Goal: Task Accomplishment & Management: Manage account settings

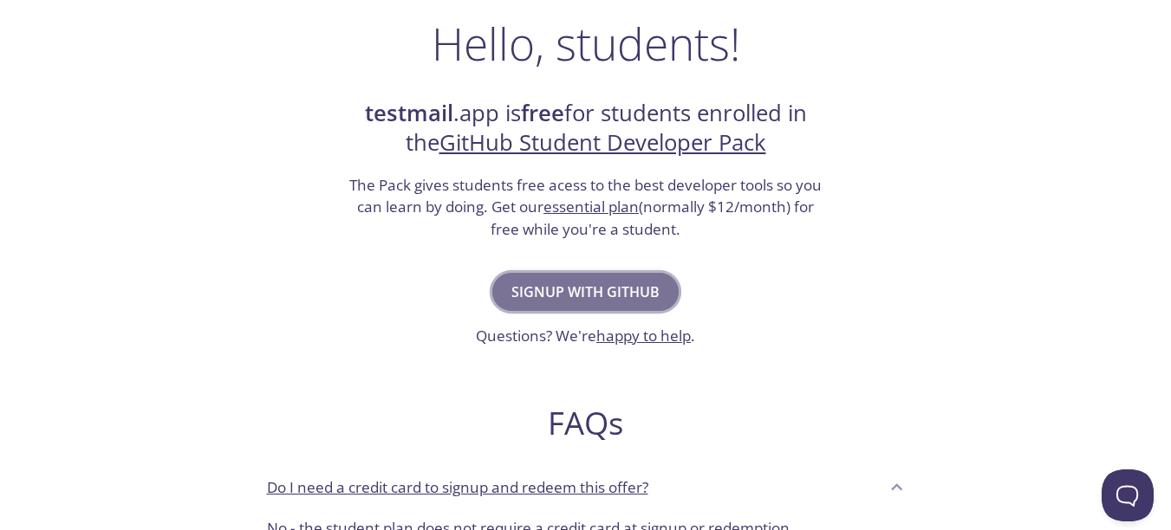
click at [584, 289] on span "Signup with GitHub" at bounding box center [585, 292] width 148 height 24
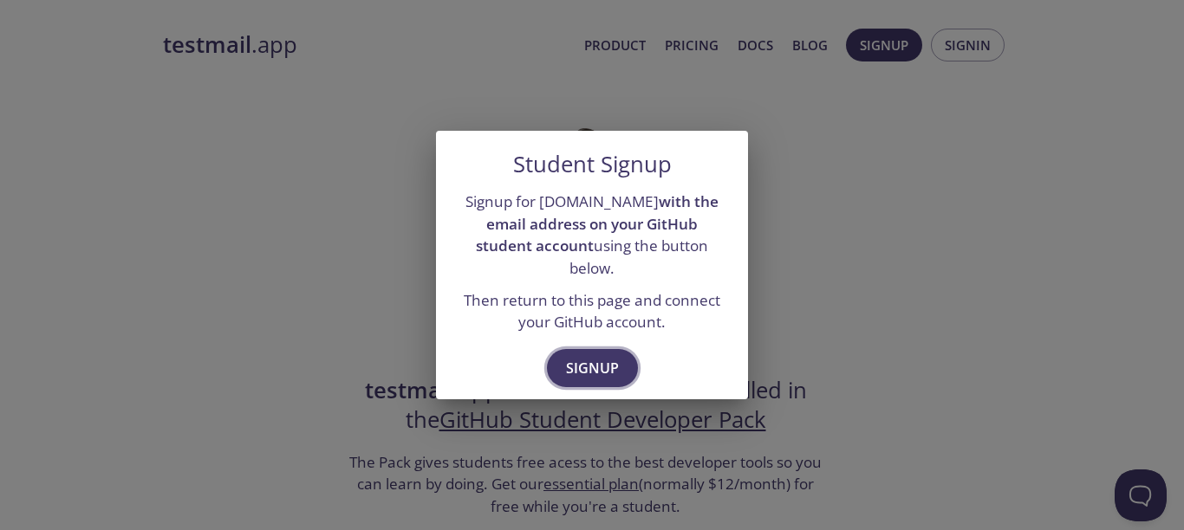
click at [581, 357] on span "Signup" at bounding box center [592, 368] width 53 height 24
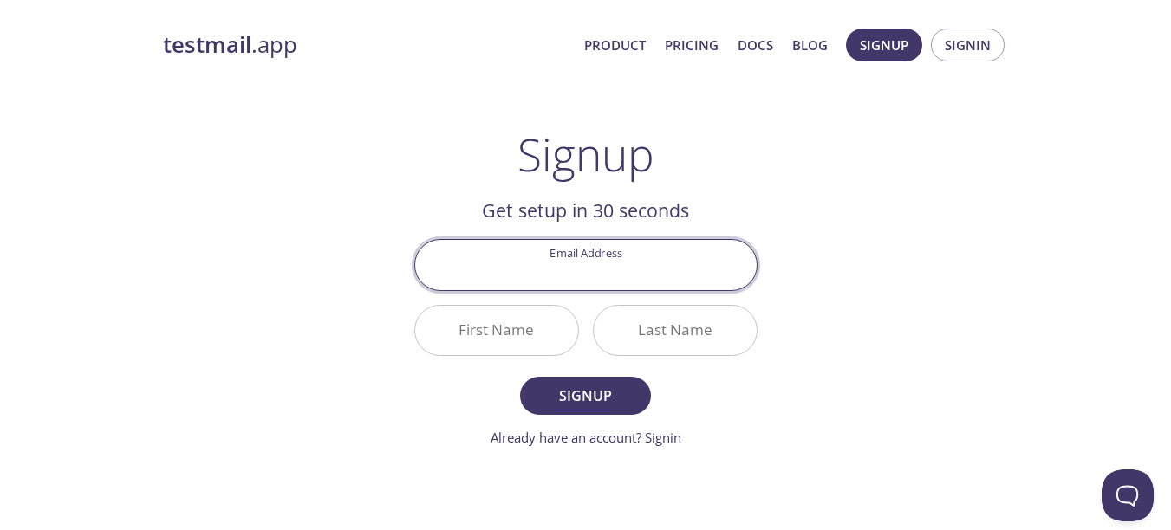
click at [602, 267] on input "Email Address" at bounding box center [585, 264] width 341 height 49
type input "adityakumargupta082003@gmail.com"
click at [521, 314] on input "First Name" at bounding box center [496, 330] width 163 height 49
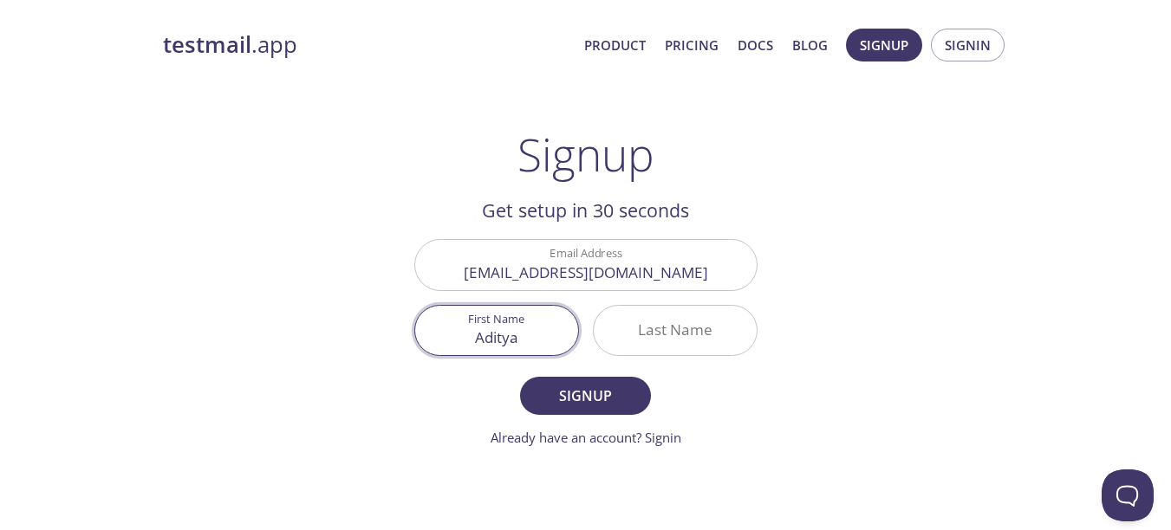
type input "Aditya"
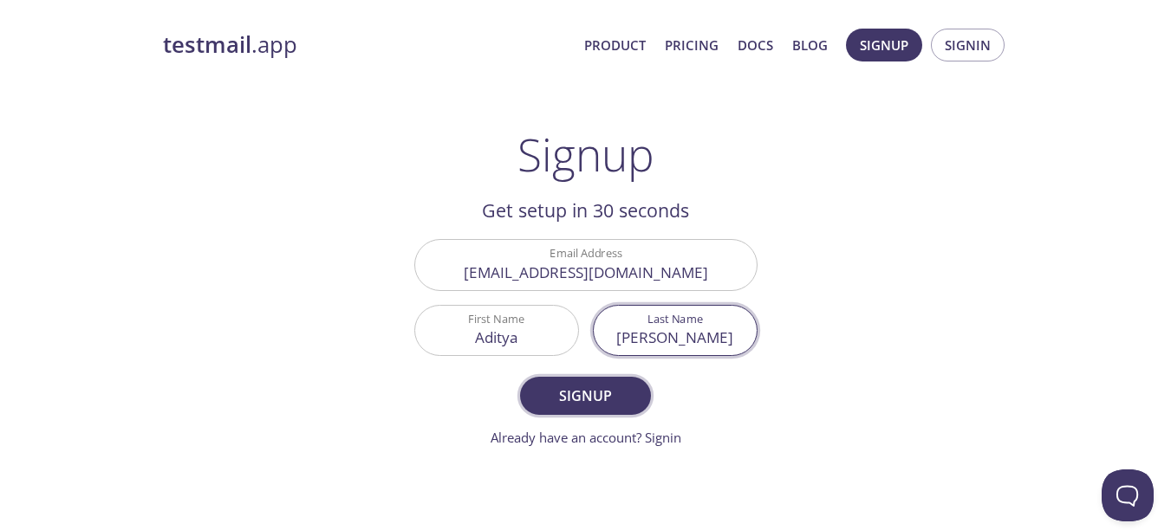
type input "Kumar"
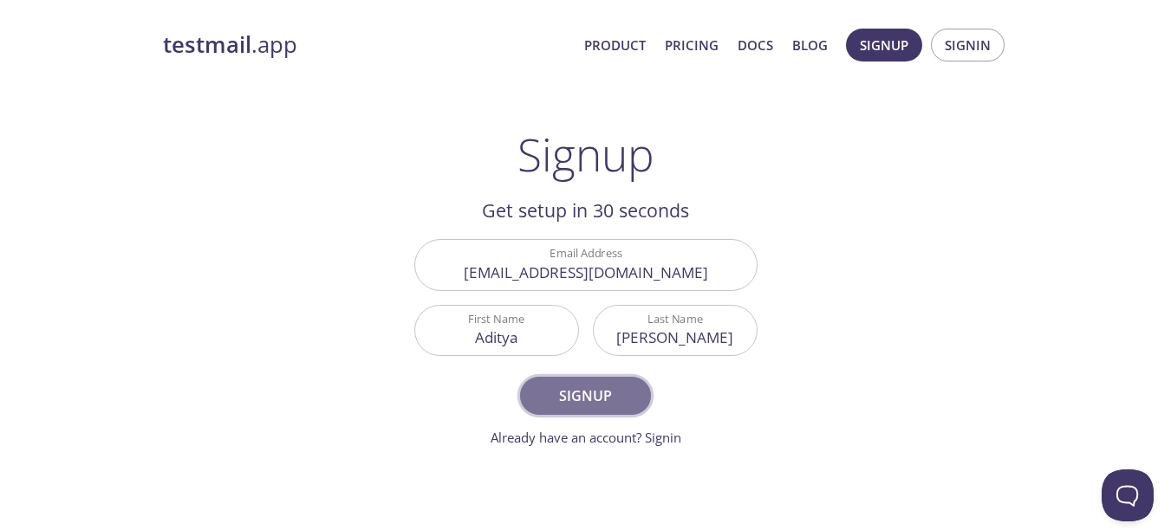
click at [576, 393] on span "Signup" at bounding box center [585, 396] width 92 height 24
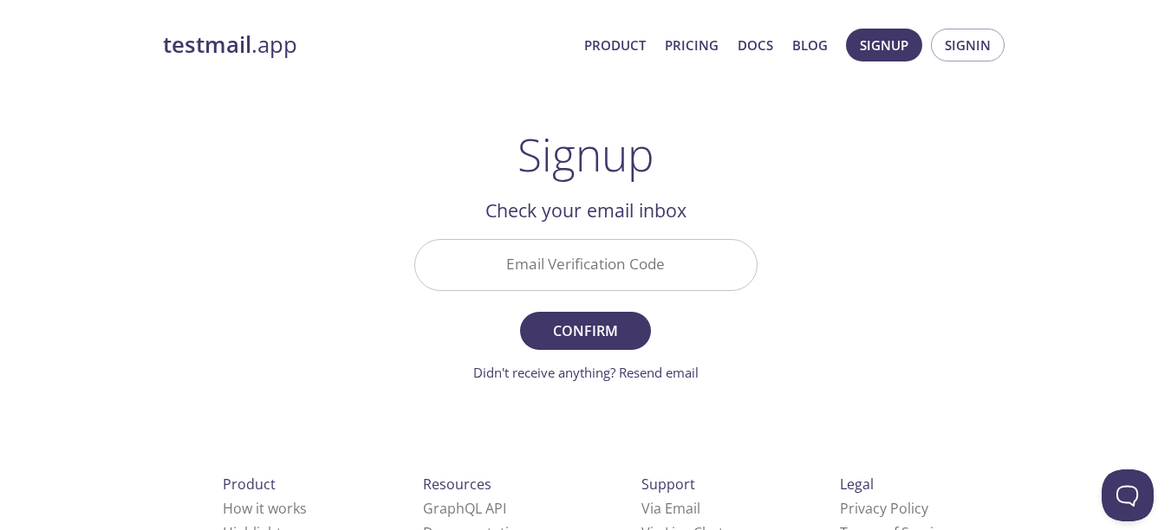
click at [608, 271] on input "Email Verification Code" at bounding box center [585, 264] width 341 height 49
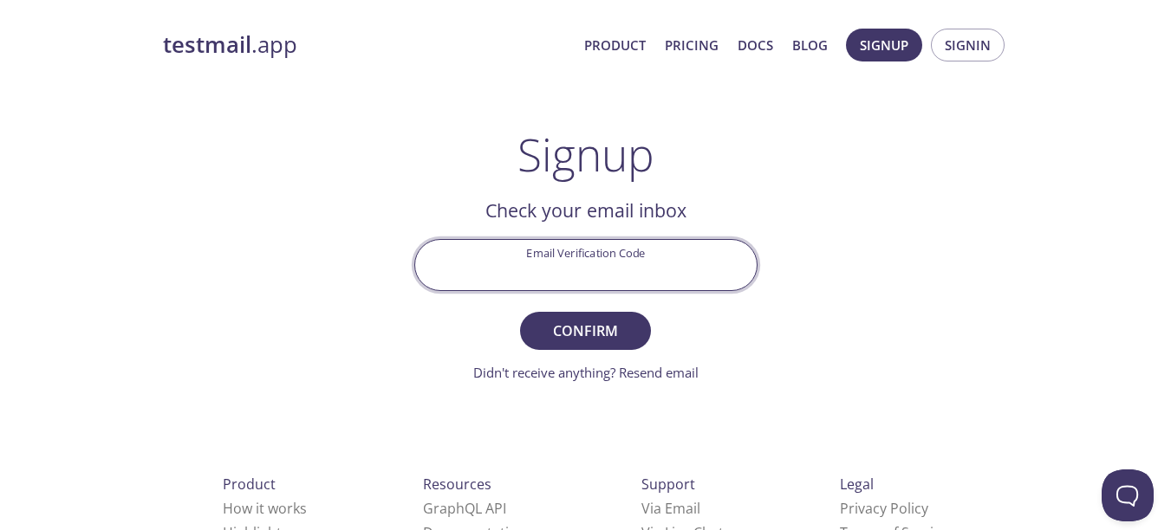
paste input "SZXNKTP"
type input "SZXNKTP"
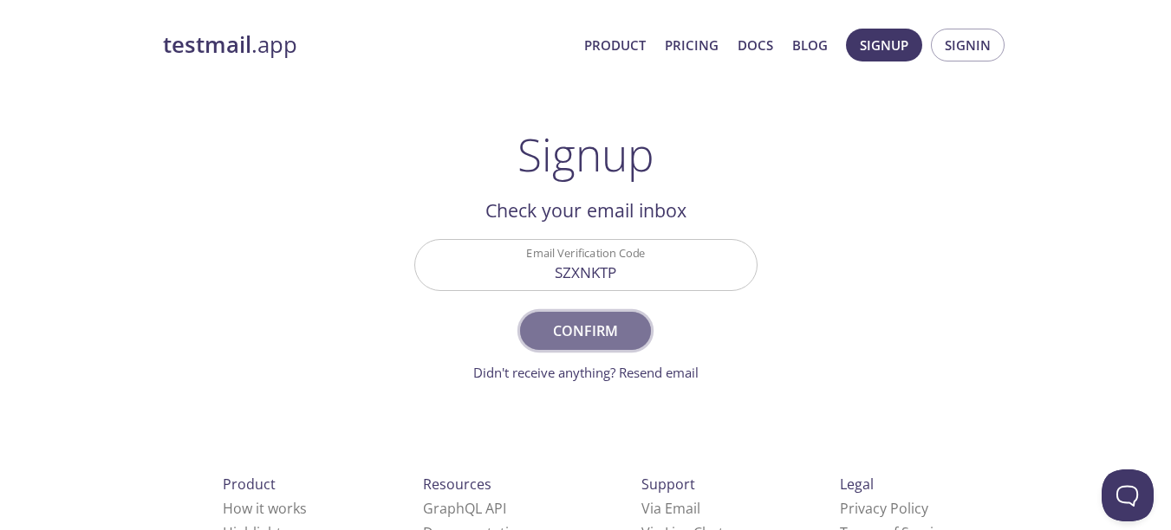
click at [624, 329] on span "Confirm" at bounding box center [585, 331] width 92 height 24
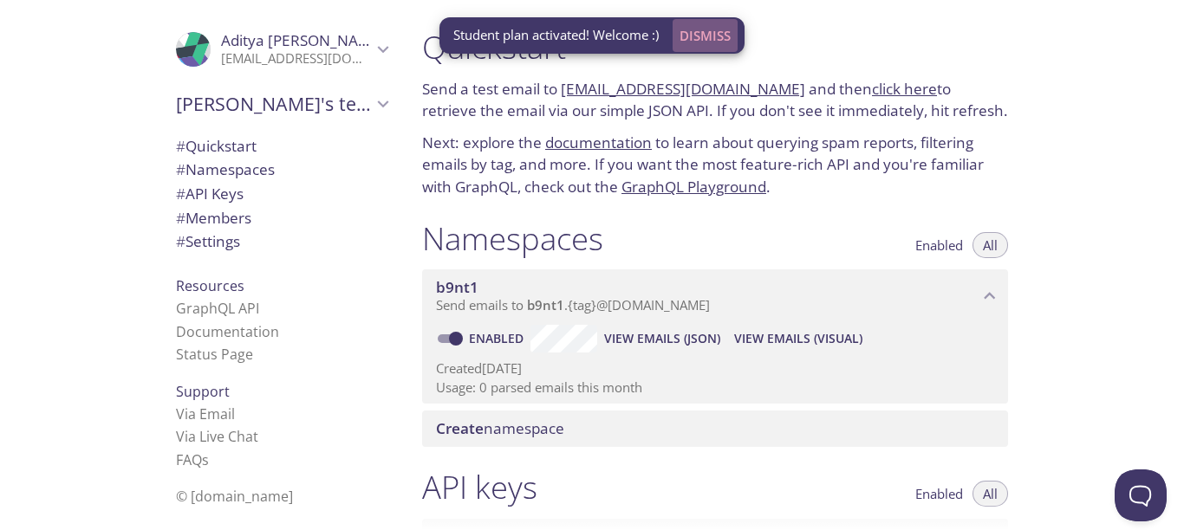
click at [693, 37] on span "Dismiss" at bounding box center [705, 35] width 51 height 23
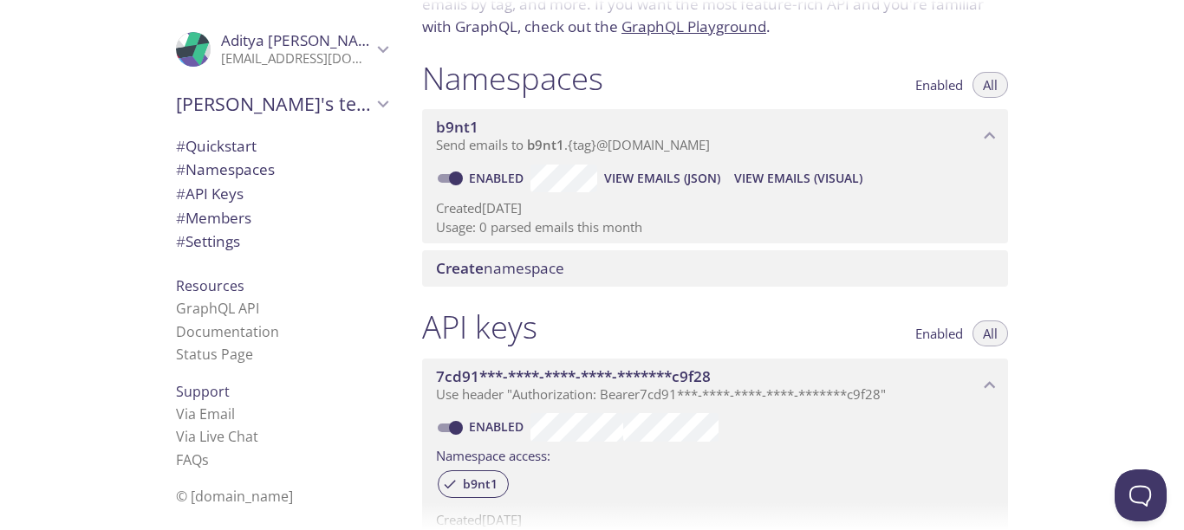
scroll to position [152, 0]
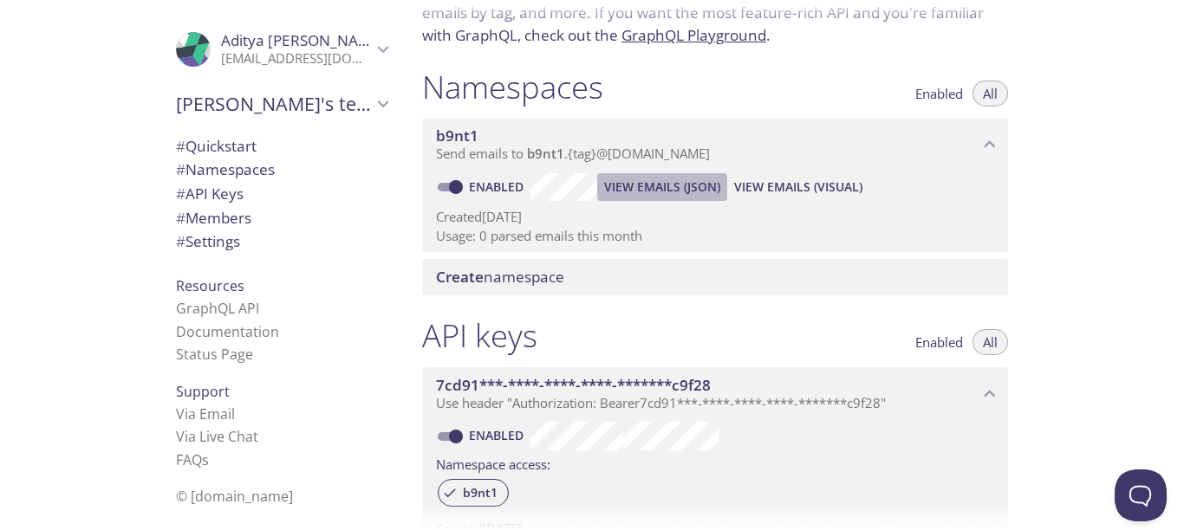
click at [626, 184] on span "View Emails (JSON)" at bounding box center [662, 187] width 116 height 21
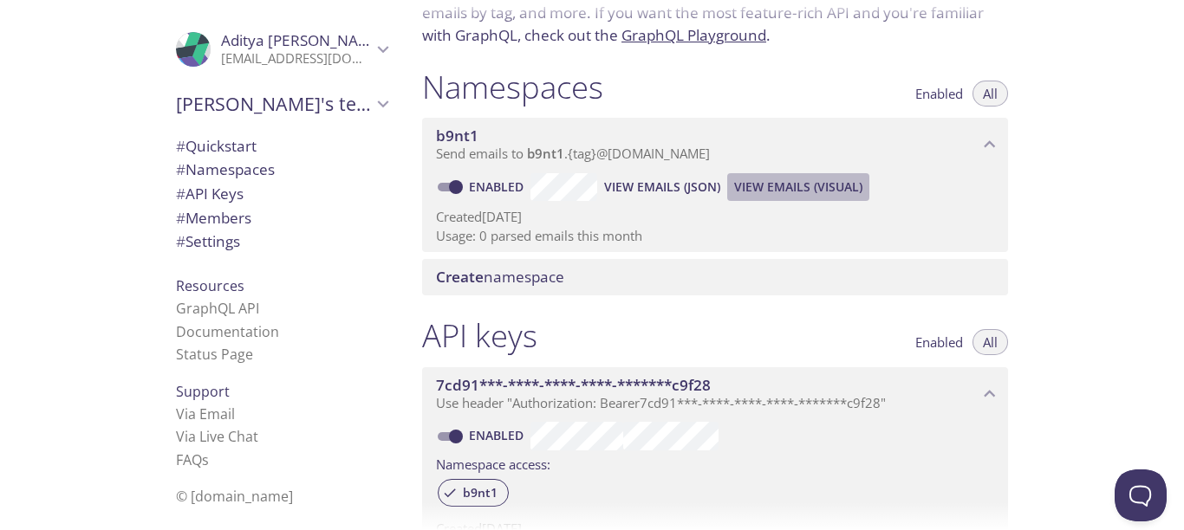
click at [808, 184] on span "View Emails (Visual)" at bounding box center [798, 187] width 128 height 21
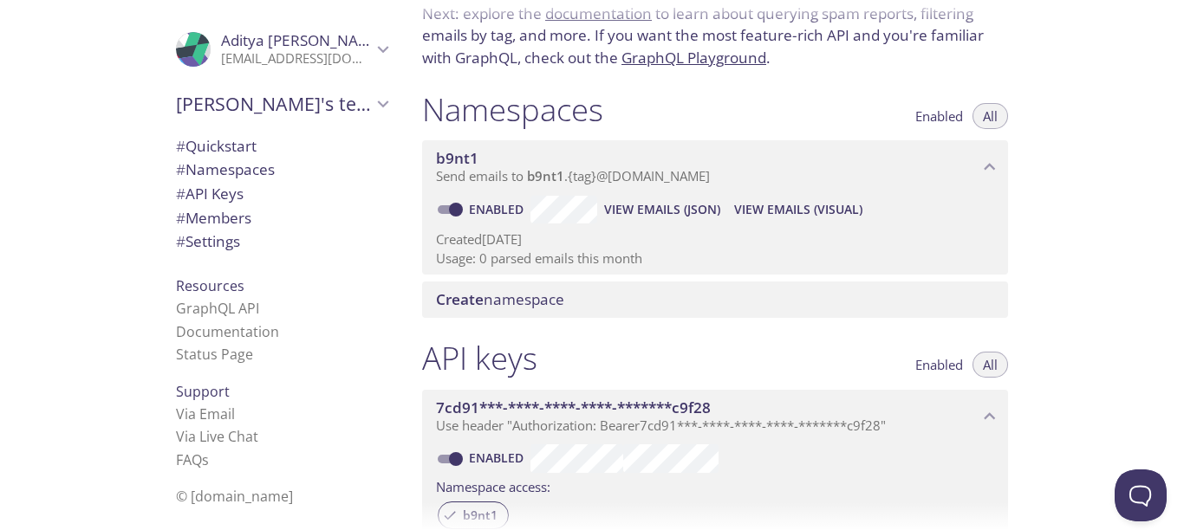
scroll to position [109, 0]
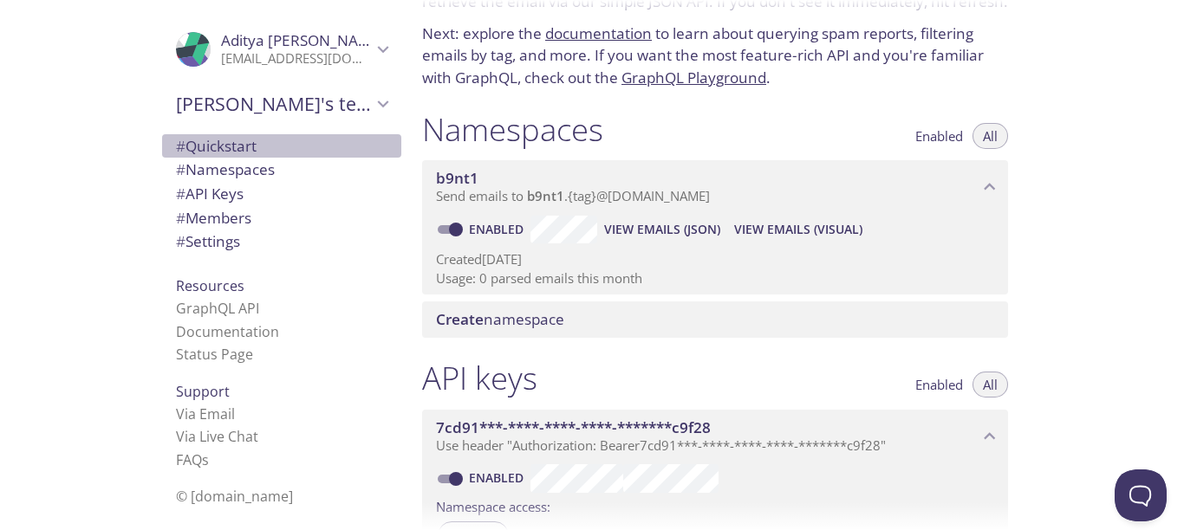
click at [221, 147] on span "# Quickstart" at bounding box center [216, 146] width 81 height 20
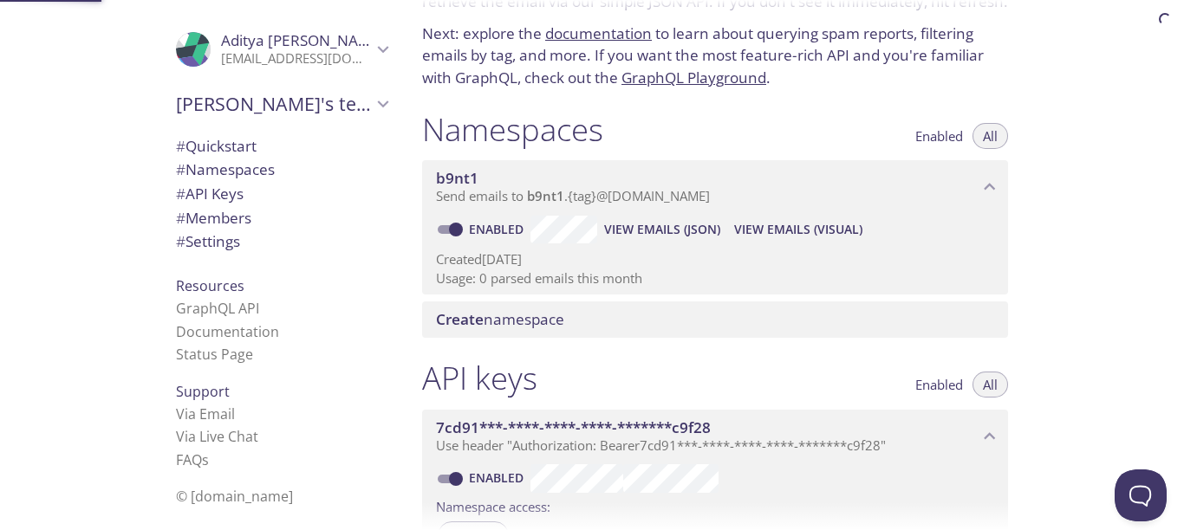
scroll to position [28, 0]
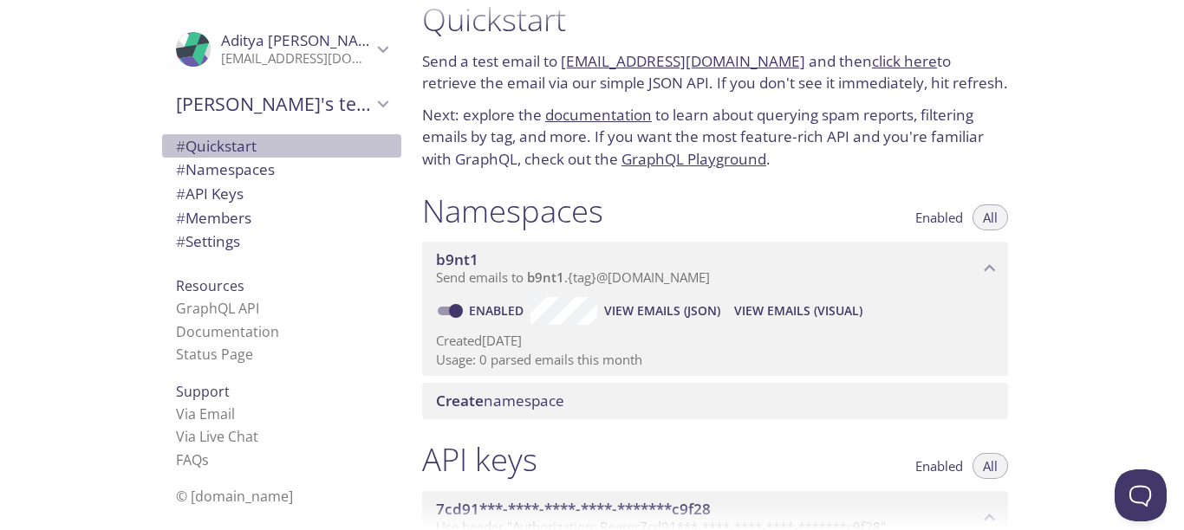
click at [236, 157] on span "# Quickstart" at bounding box center [281, 146] width 211 height 23
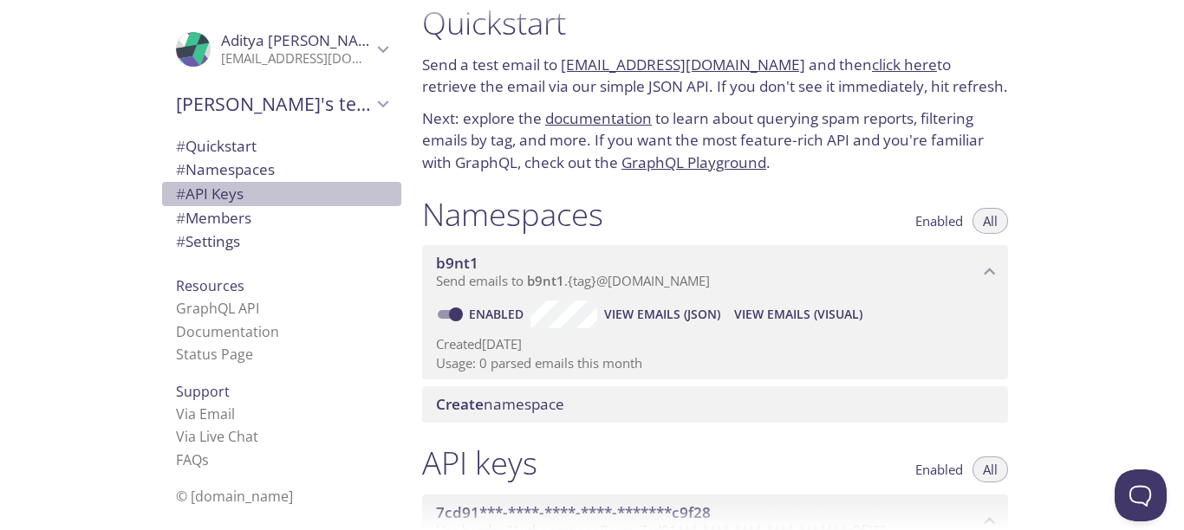
click at [239, 192] on span "# API Keys" at bounding box center [281, 194] width 211 height 23
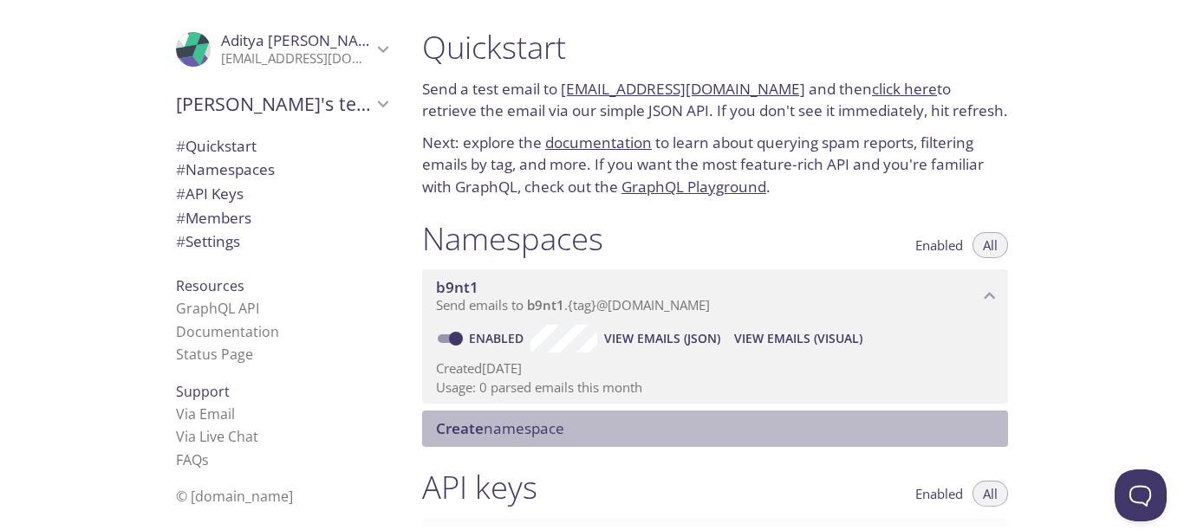
click at [533, 427] on span "Create namespace" at bounding box center [500, 429] width 128 height 20
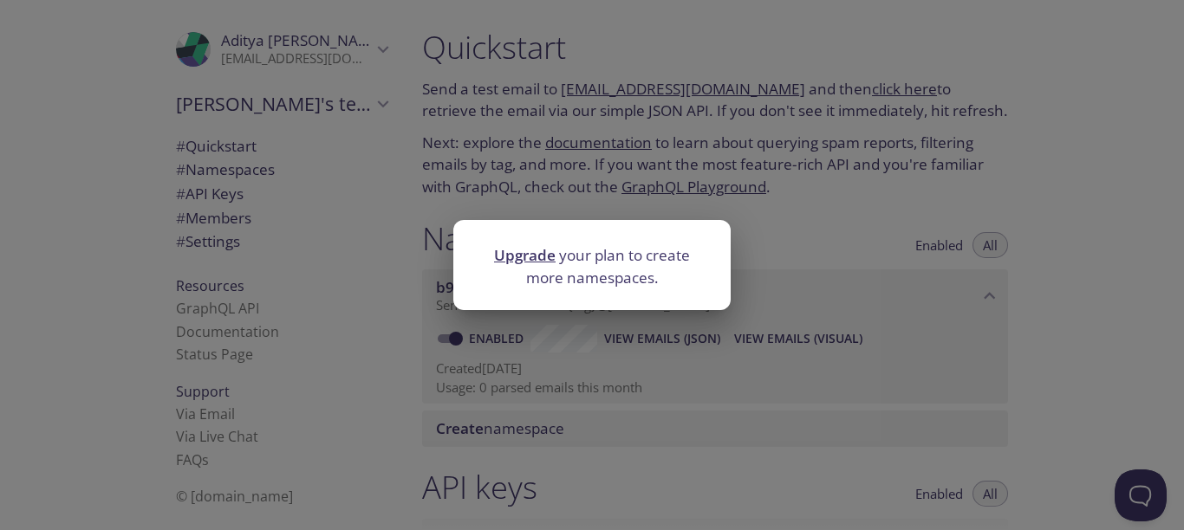
click at [772, 191] on div "Upgrade your plan to create more namespaces." at bounding box center [592, 265] width 1184 height 530
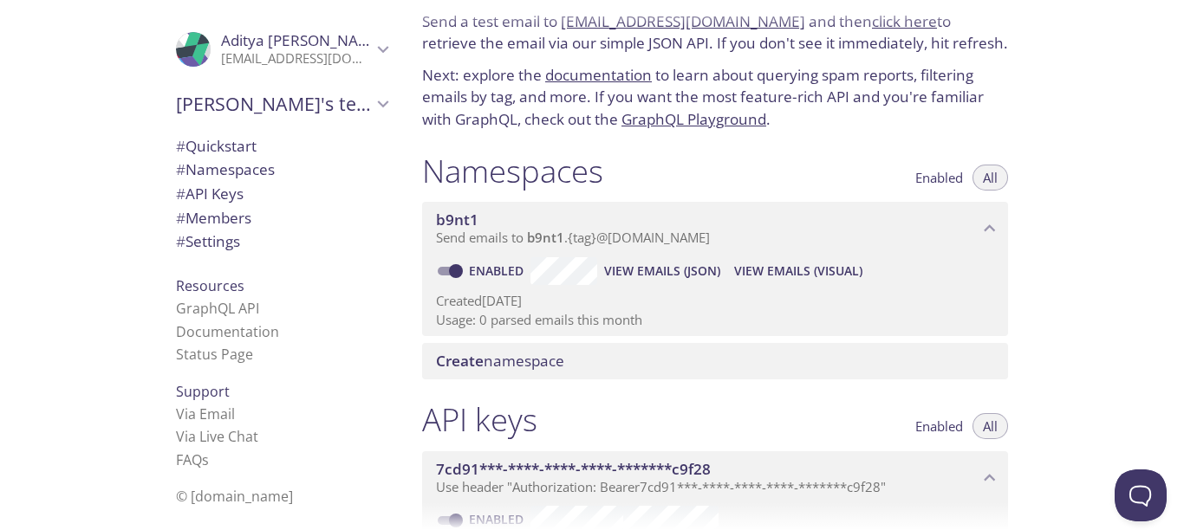
scroll to position [42, 0]
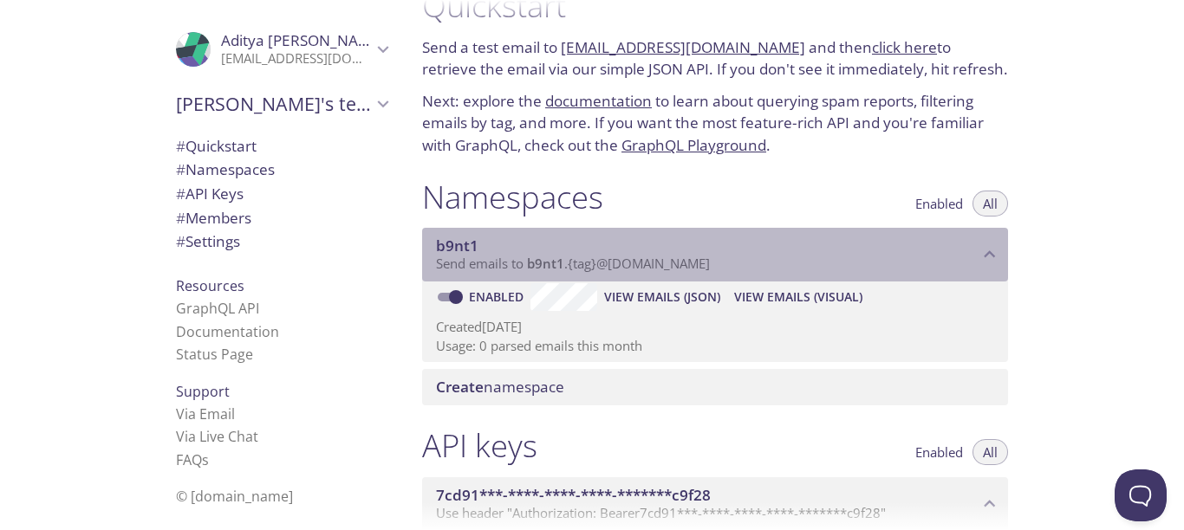
click at [628, 259] on span "Send emails to b9nt1 . {tag} @inbox.testmail.app" at bounding box center [573, 263] width 274 height 17
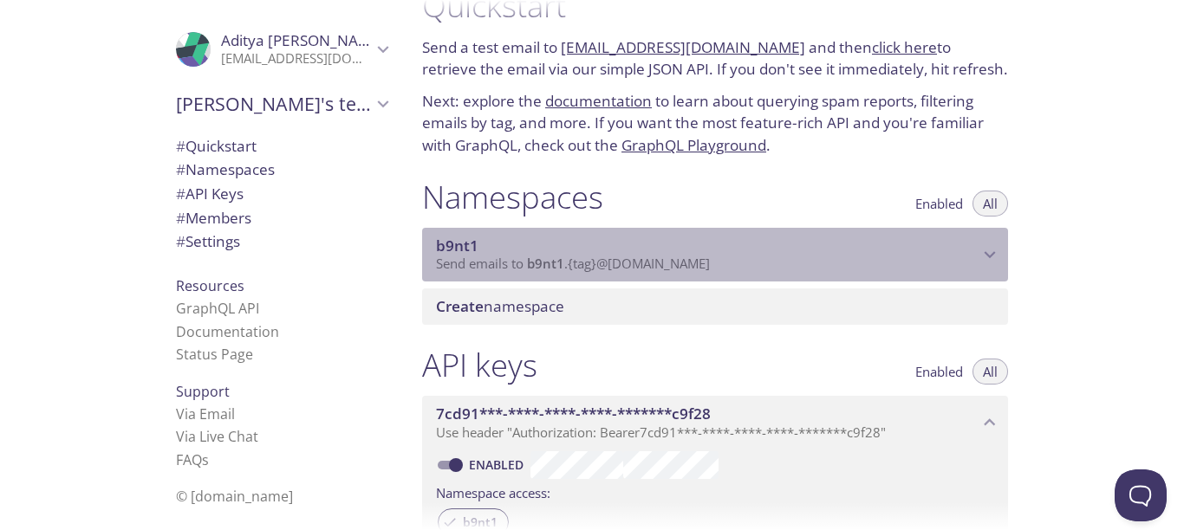
click at [628, 259] on span "Send emails to b9nt1 . {tag} @inbox.testmail.app" at bounding box center [573, 263] width 274 height 17
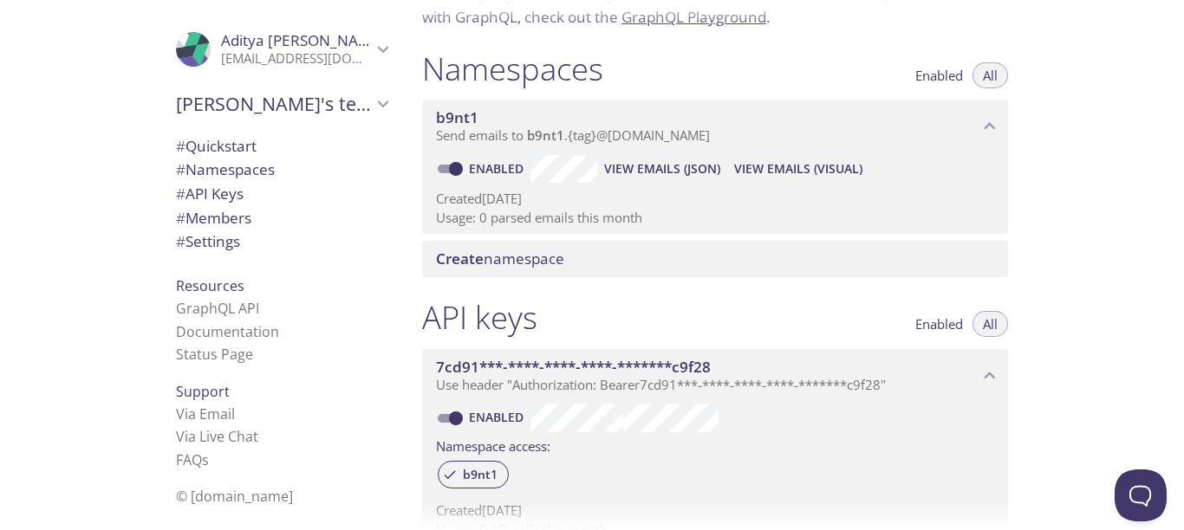
scroll to position [0, 0]
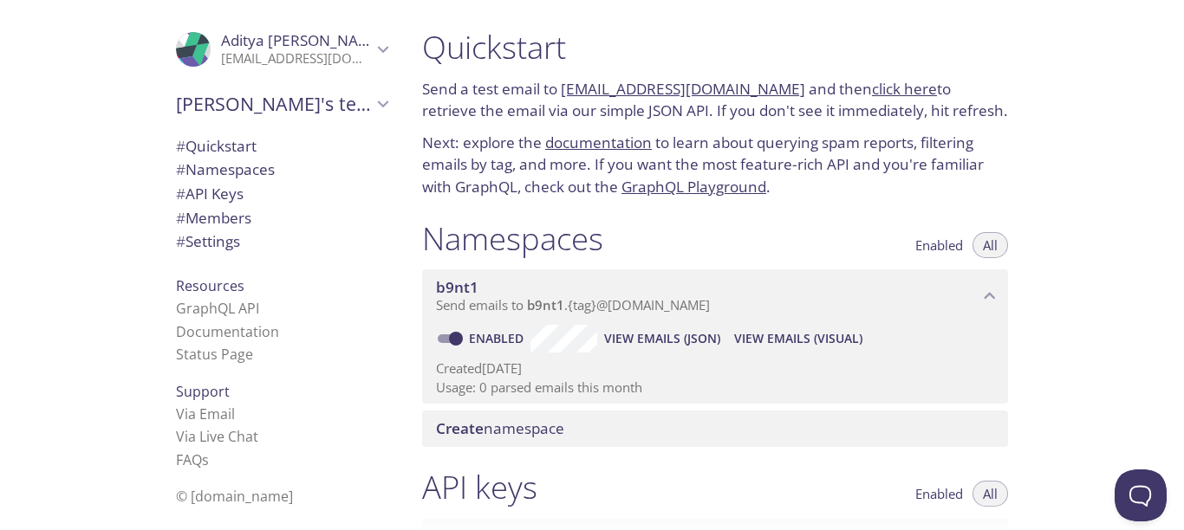
click at [693, 302] on span "Send emails to b9nt1 . {tag} @inbox.testmail.app" at bounding box center [573, 304] width 274 height 17
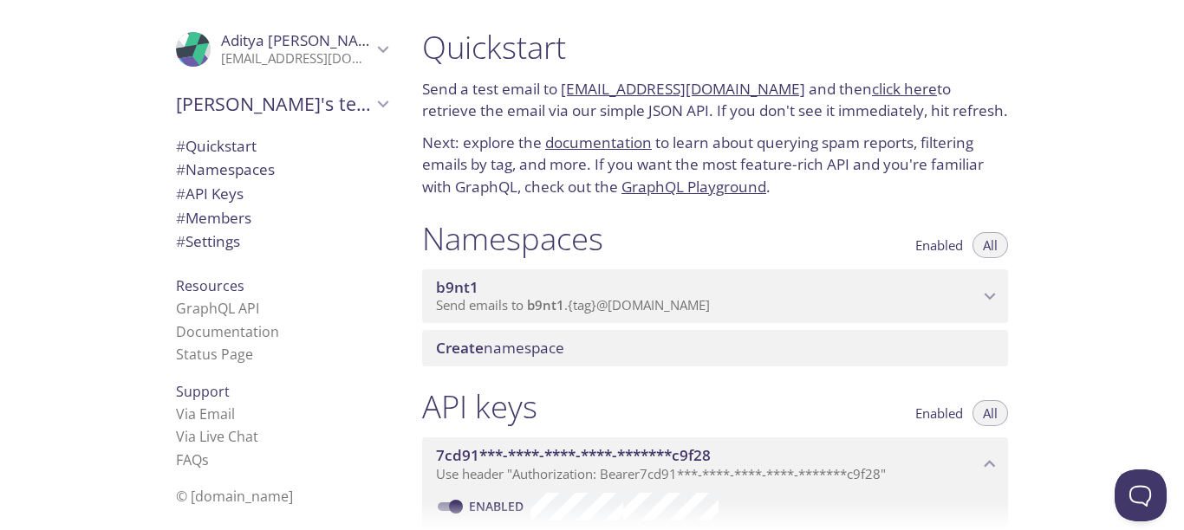
click at [693, 302] on span "Send emails to b9nt1 . {tag} @inbox.testmail.app" at bounding box center [573, 304] width 274 height 17
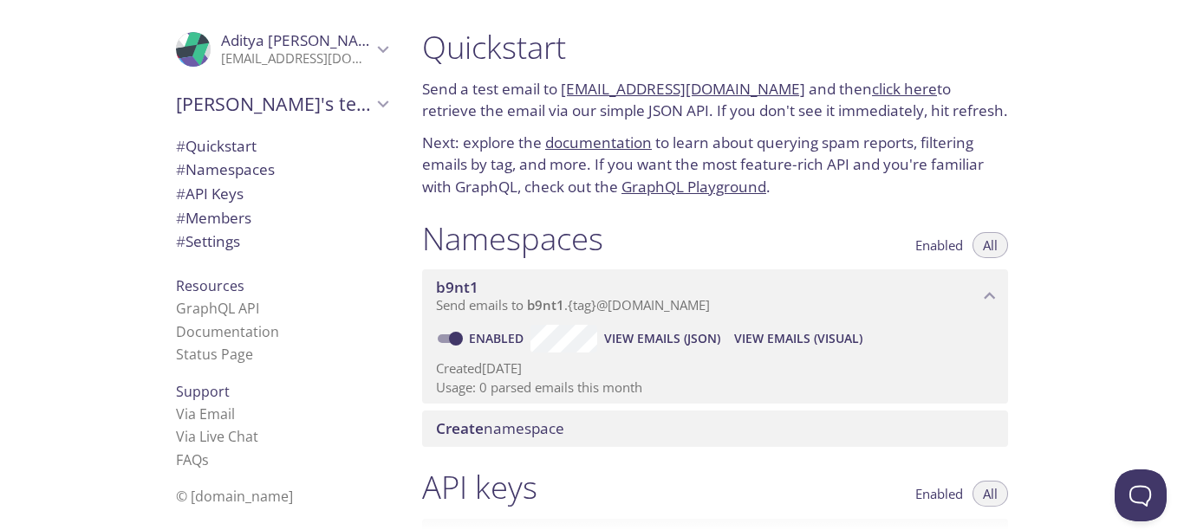
click at [472, 274] on div "b9nt1 Send emails to b9nt1 . {tag} @inbox.testmail.app" at bounding box center [715, 297] width 586 height 54
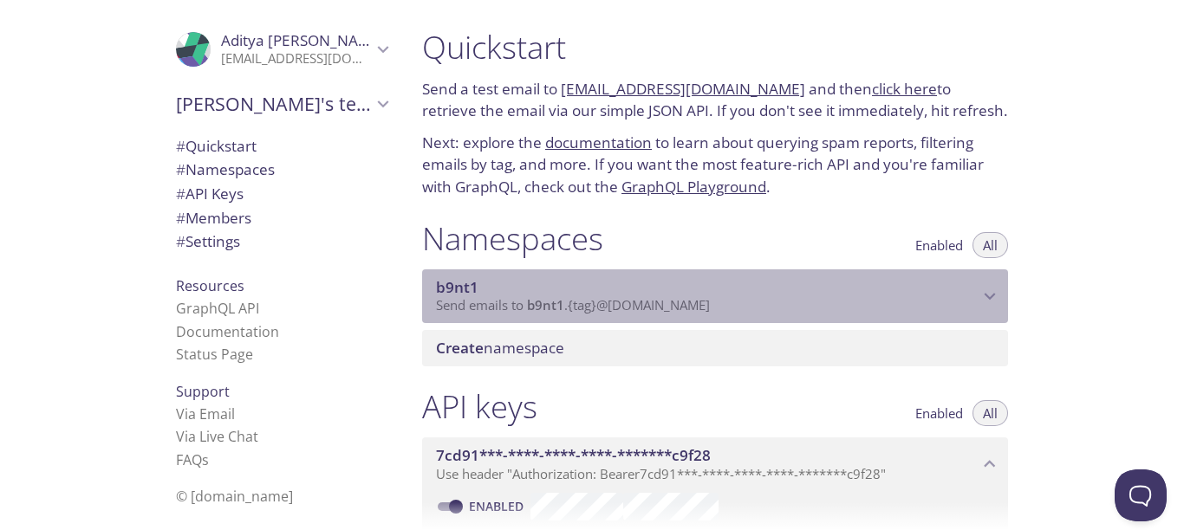
click at [472, 274] on div "b9nt1 Send emails to b9nt1 . {tag} @inbox.testmail.app" at bounding box center [715, 297] width 586 height 54
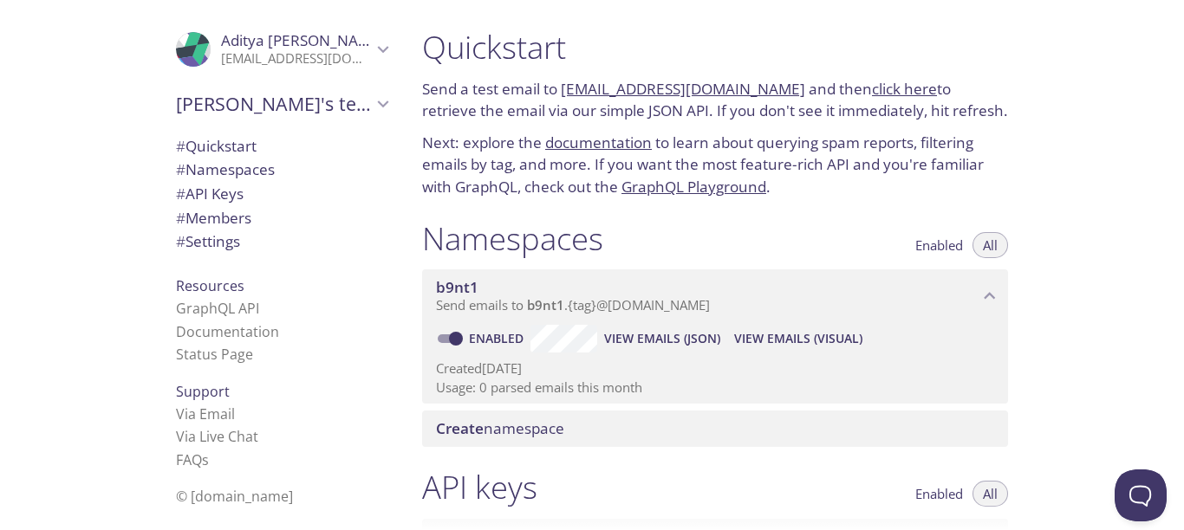
click at [872, 88] on link "click here" at bounding box center [904, 89] width 65 height 20
click at [893, 92] on link "click here" at bounding box center [904, 89] width 65 height 20
click at [829, 330] on span "View Emails (Visual)" at bounding box center [798, 338] width 128 height 21
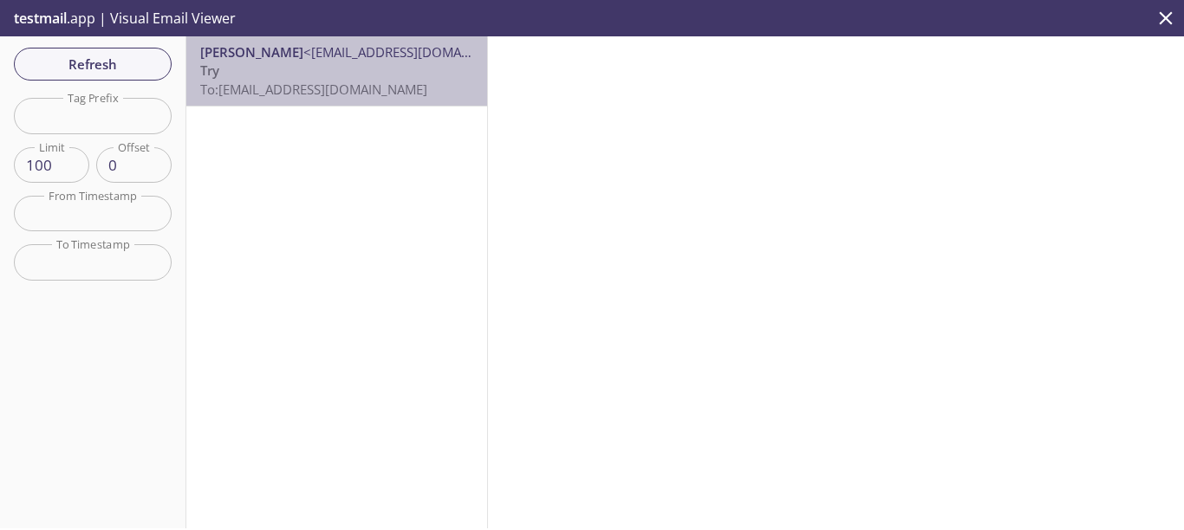
click at [360, 76] on p "Try To: b9nt1.test@inbox.testmail.app" at bounding box center [336, 80] width 273 height 37
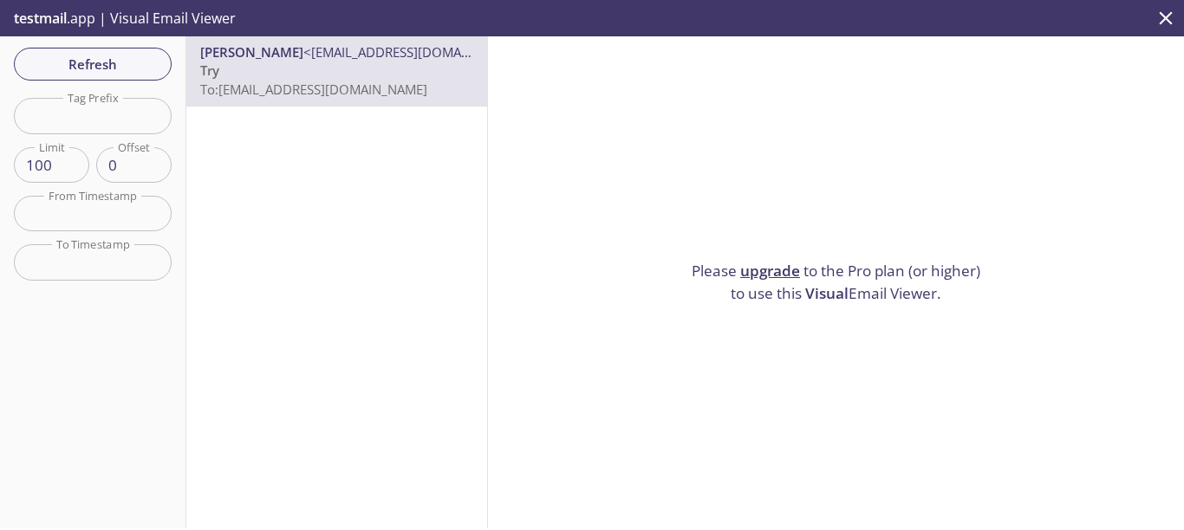
click at [330, 78] on p "Try To: b9nt1.test@inbox.testmail.app" at bounding box center [336, 80] width 273 height 37
click at [113, 54] on span "Refresh" at bounding box center [93, 64] width 130 height 23
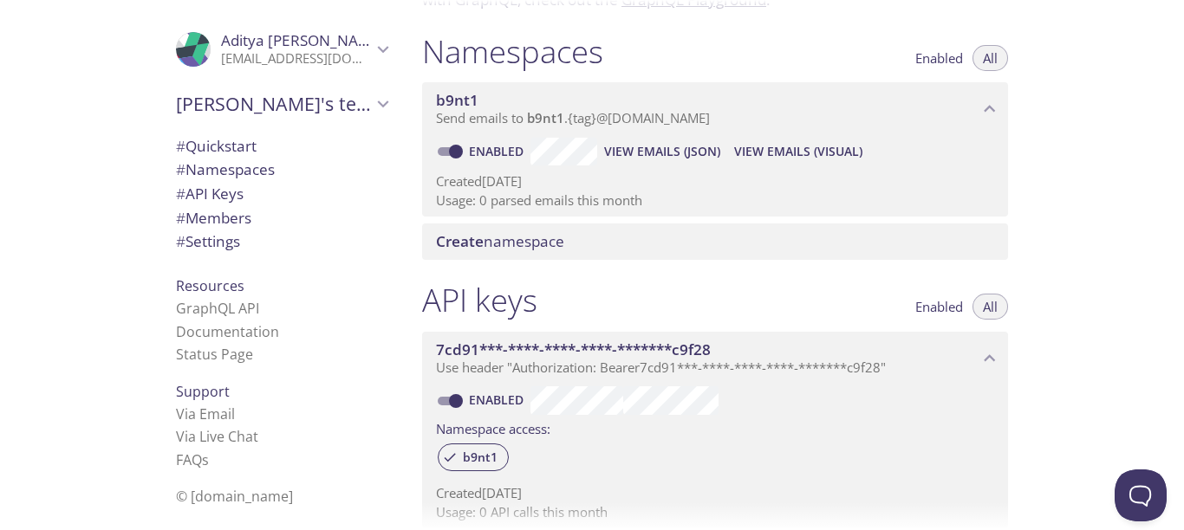
scroll to position [160, 0]
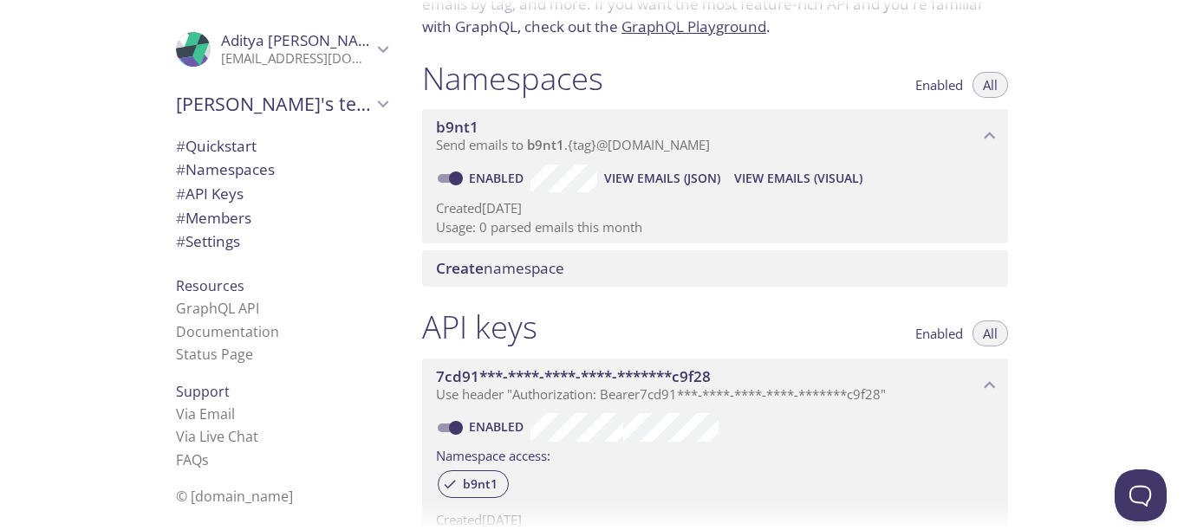
click at [686, 179] on span "View Emails (JSON)" at bounding box center [662, 178] width 116 height 21
click at [215, 439] on link "Via Live Chat" at bounding box center [217, 436] width 82 height 19
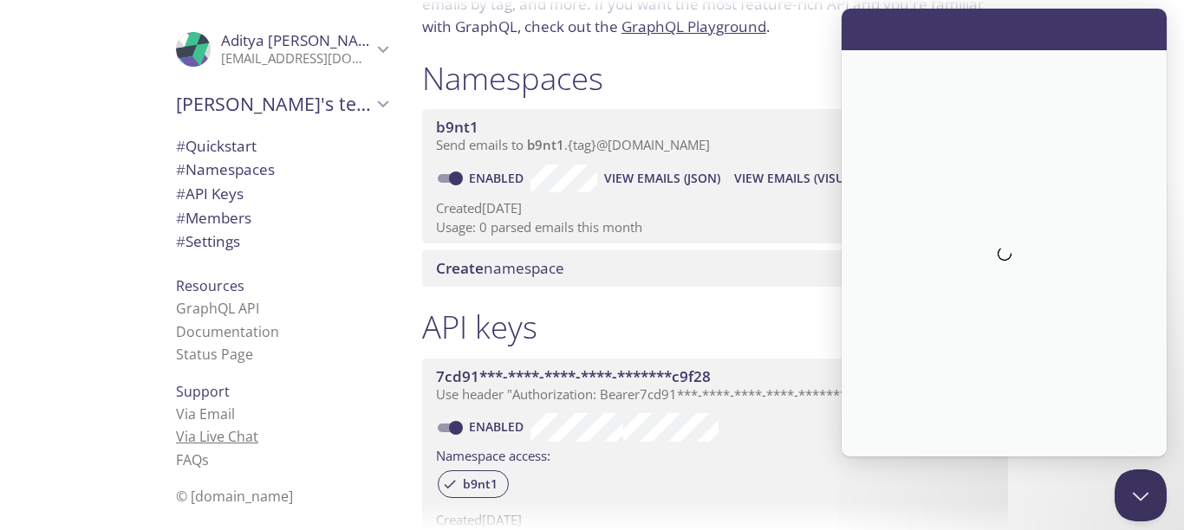
scroll to position [0, 0]
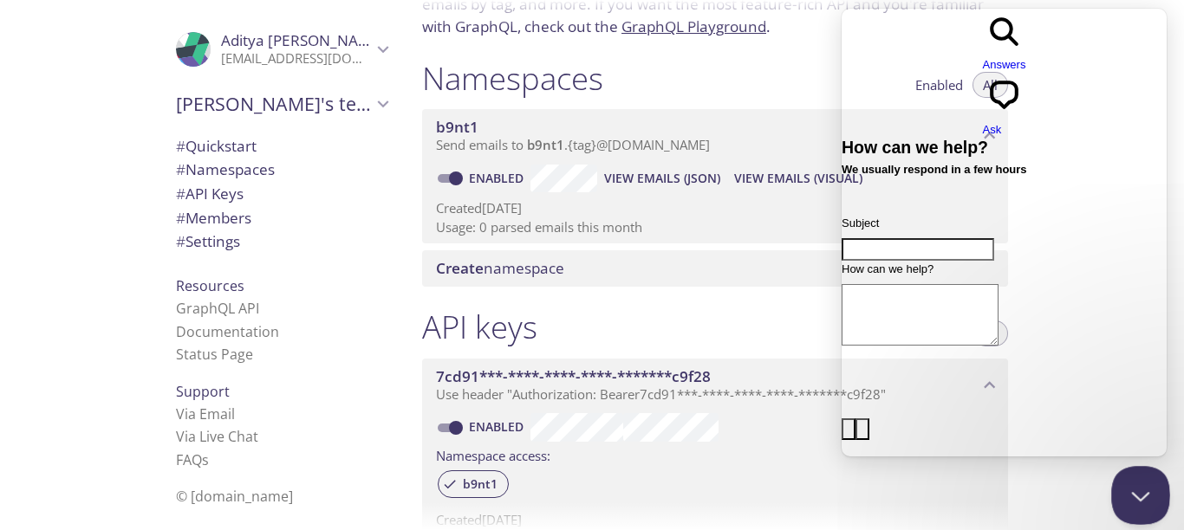
click at [1130, 486] on button "Close Beacon popover" at bounding box center [1137, 492] width 52 height 52
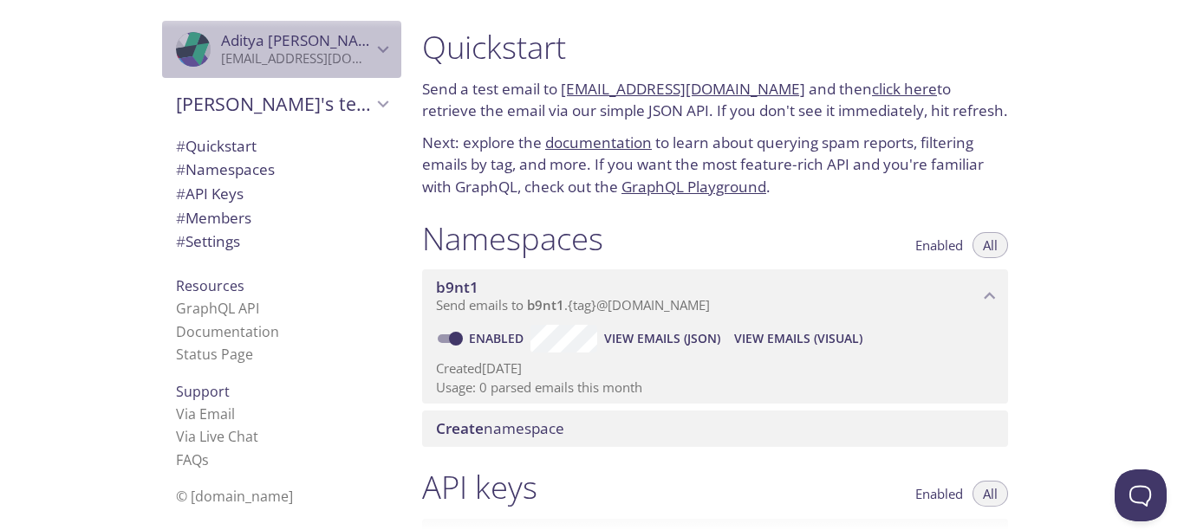
click at [319, 56] on p "adityakumargupta082003@gmail.com" at bounding box center [296, 58] width 151 height 17
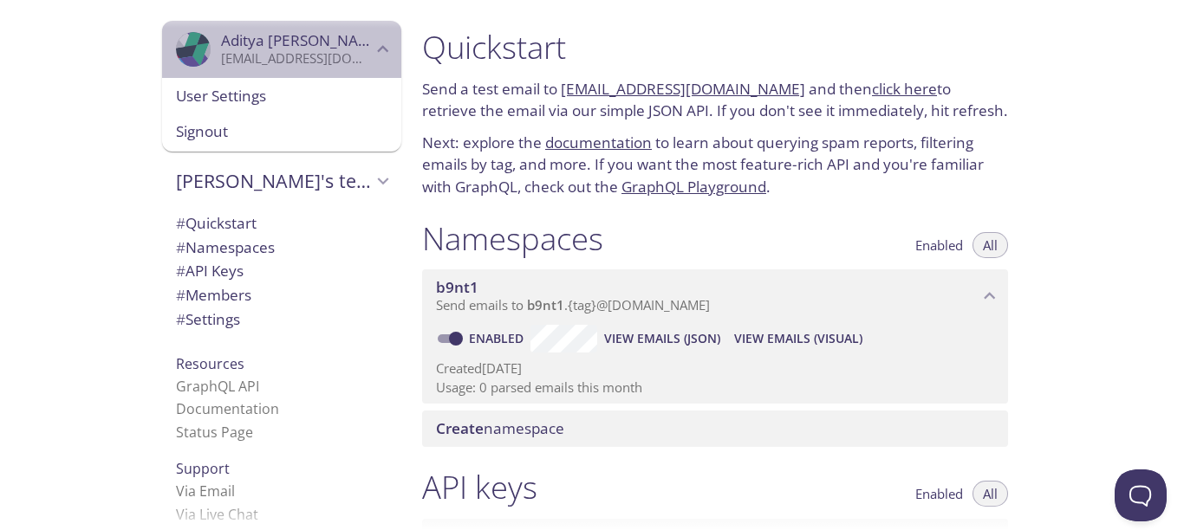
click at [319, 56] on p "adityakumargupta082003@gmail.com" at bounding box center [296, 58] width 151 height 17
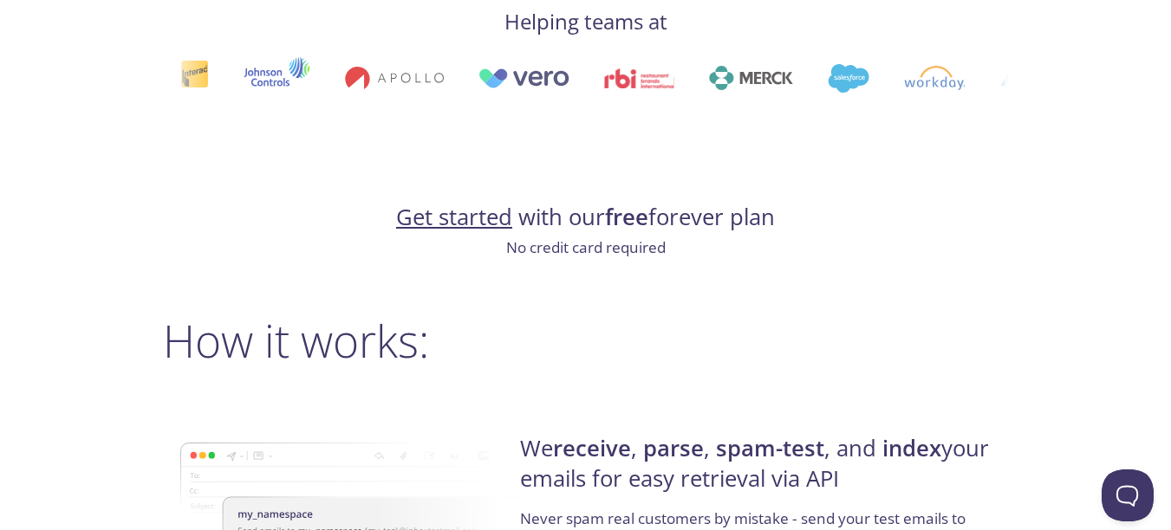
scroll to position [1232, 0]
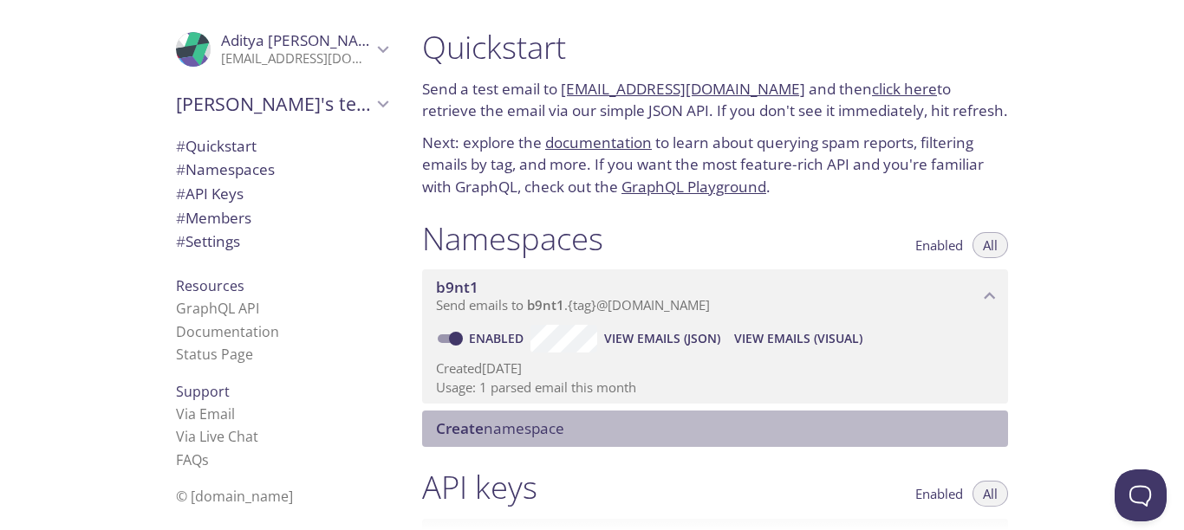
click at [482, 421] on span "Create" at bounding box center [460, 429] width 48 height 20
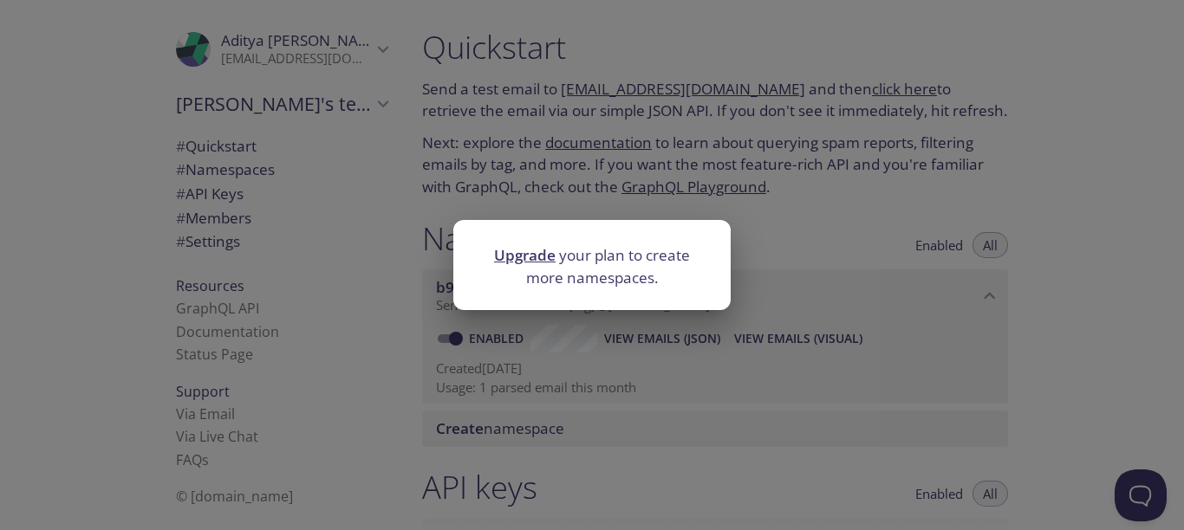
click at [526, 200] on div "Upgrade your plan to create more namespaces." at bounding box center [592, 265] width 1184 height 530
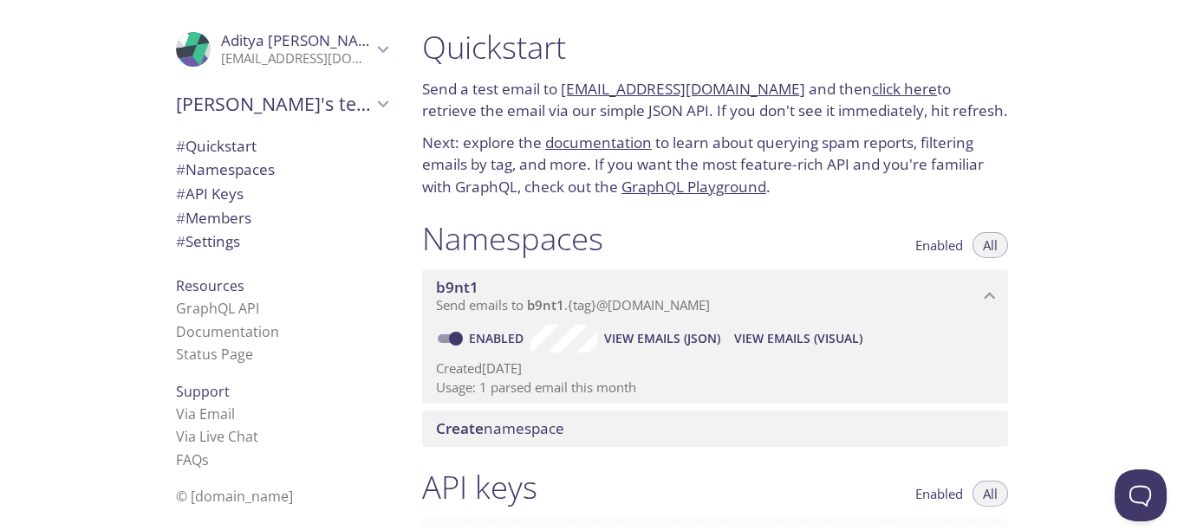
click at [457, 339] on input "Enabled" at bounding box center [456, 338] width 62 height 21
checkbox input "false"
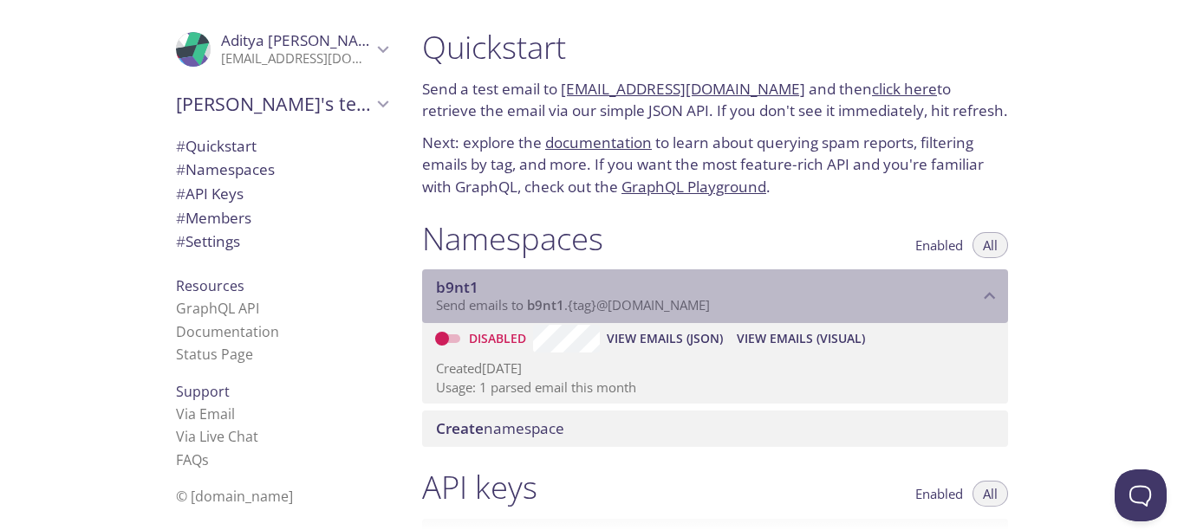
click at [474, 292] on span "b9nt1" at bounding box center [457, 287] width 42 height 20
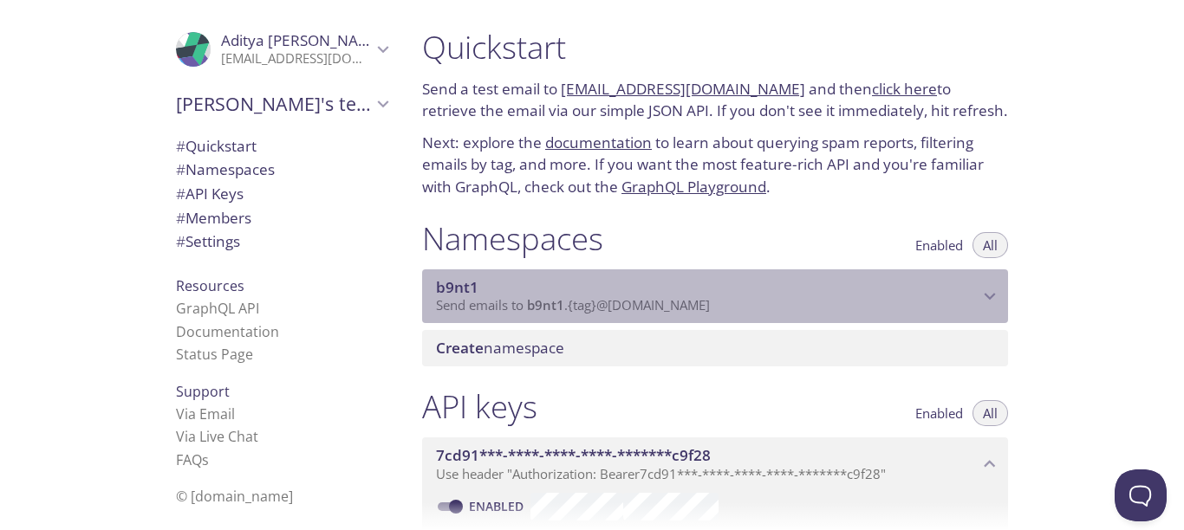
click at [474, 292] on span "b9nt1" at bounding box center [457, 287] width 42 height 20
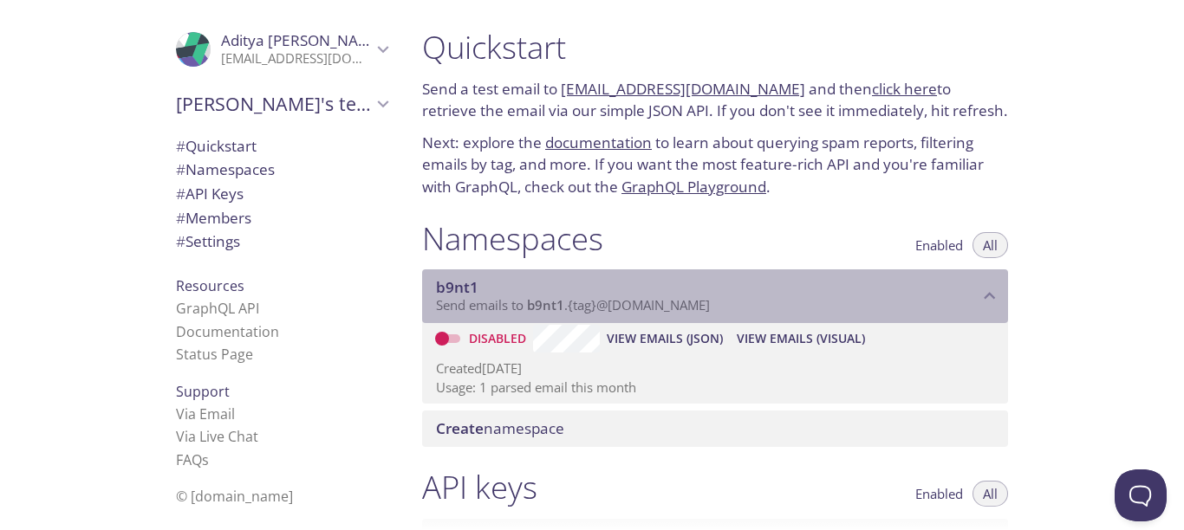
drag, startPoint x: 474, startPoint y: 292, endPoint x: 447, endPoint y: 285, distance: 27.7
click at [447, 285] on span "b9nt1" at bounding box center [457, 287] width 42 height 20
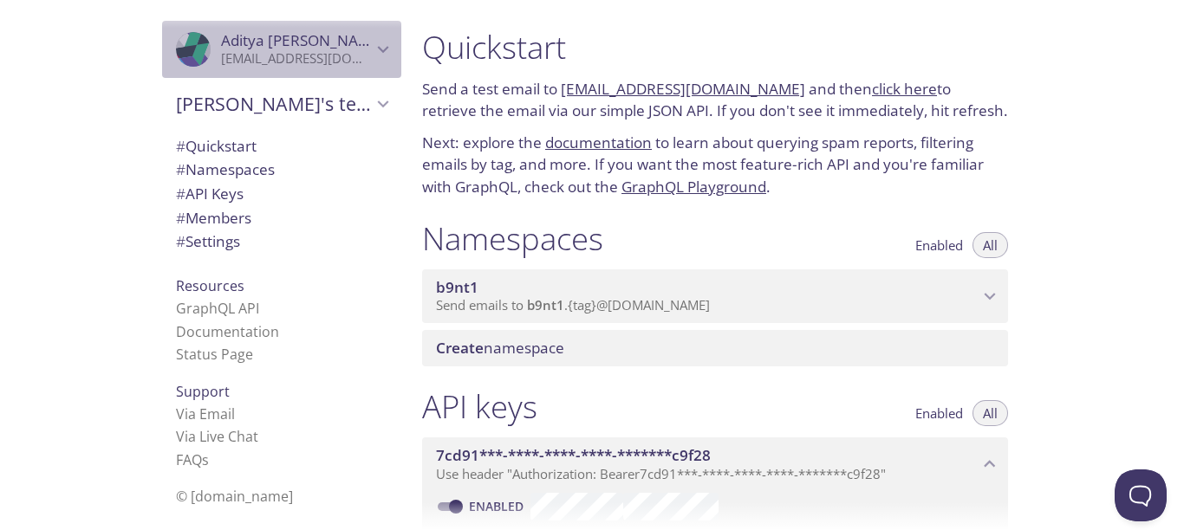
click at [328, 41] on span "Aditya Kumar" at bounding box center [296, 40] width 151 height 19
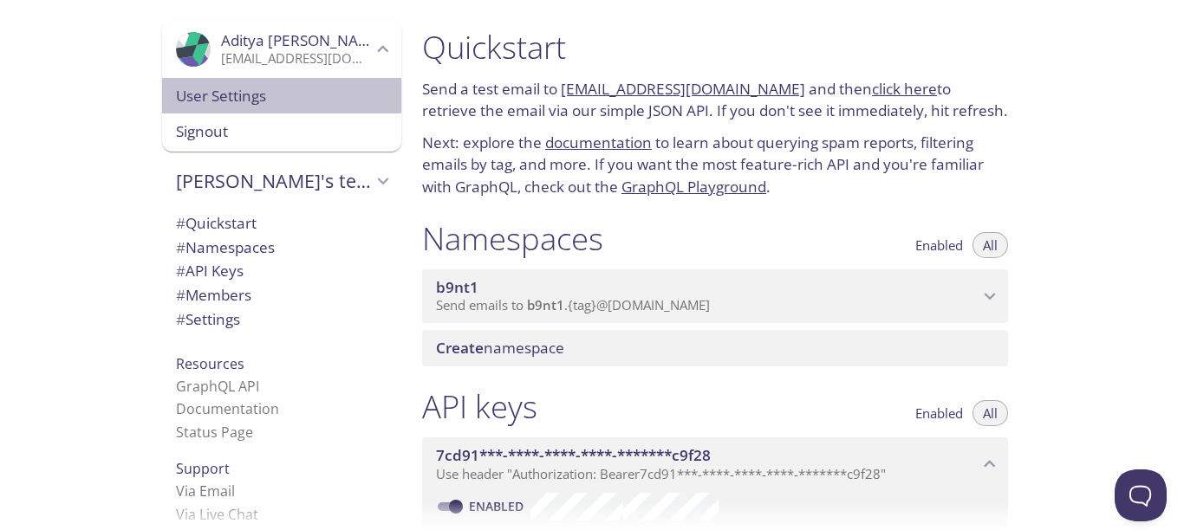
click at [197, 85] on span "User Settings" at bounding box center [281, 96] width 211 height 23
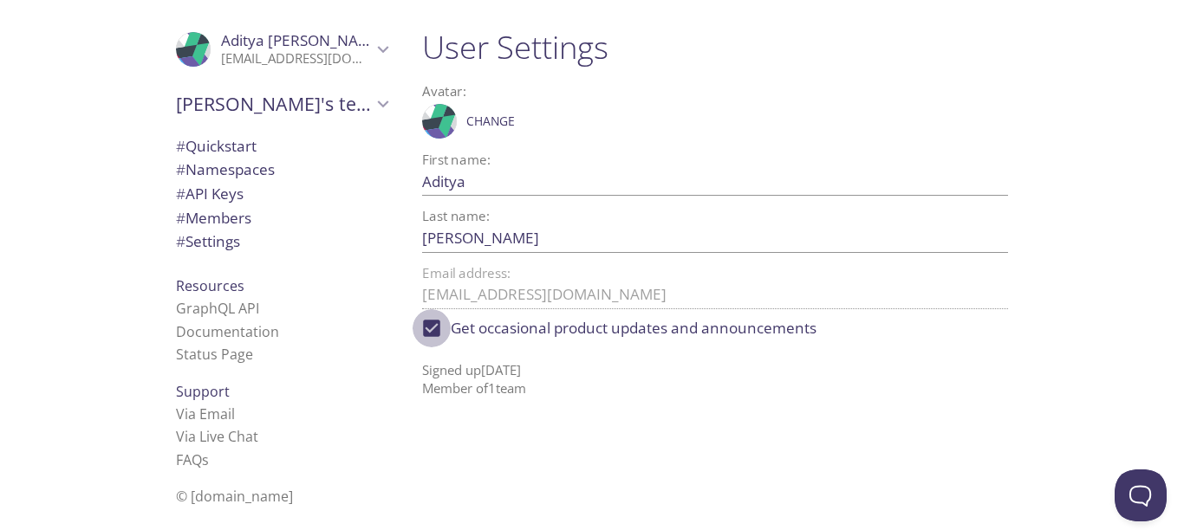
click at [431, 329] on input "Get occasional product updates and announcements" at bounding box center [432, 328] width 38 height 38
checkbox input "false"
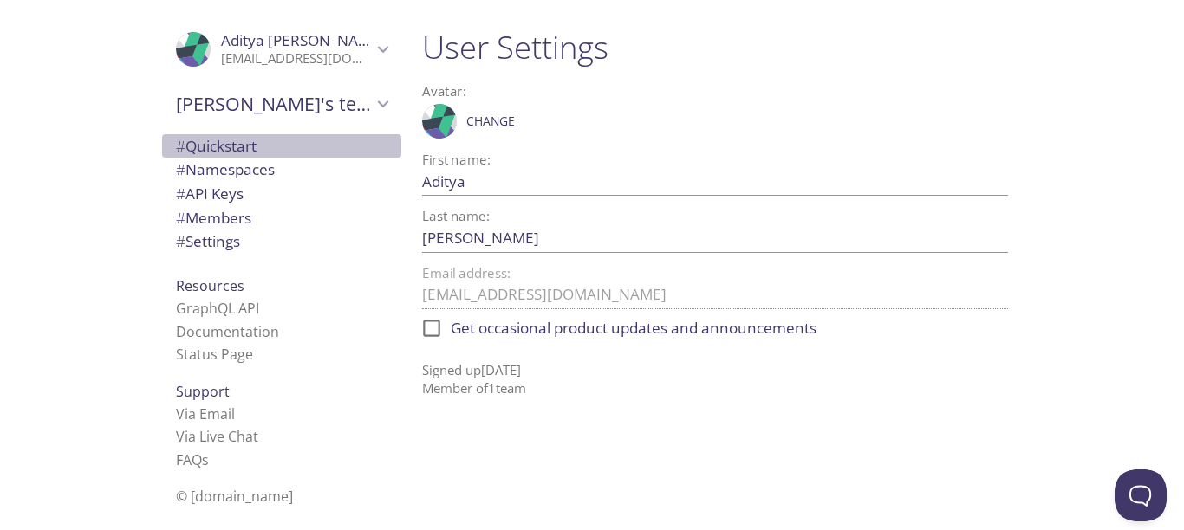
click at [241, 148] on span "# Quickstart" at bounding box center [216, 146] width 81 height 20
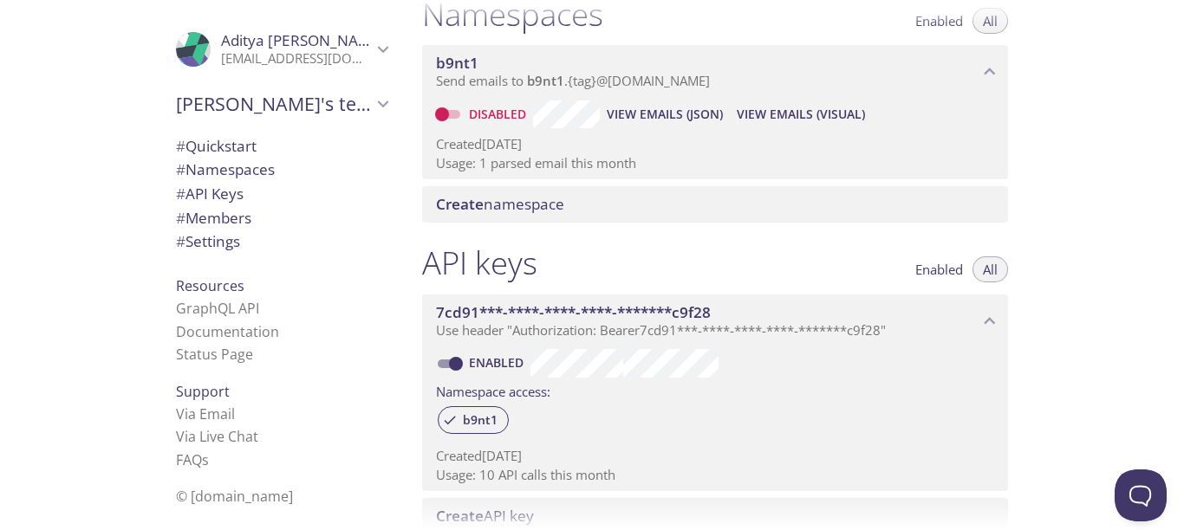
scroll to position [232, 0]
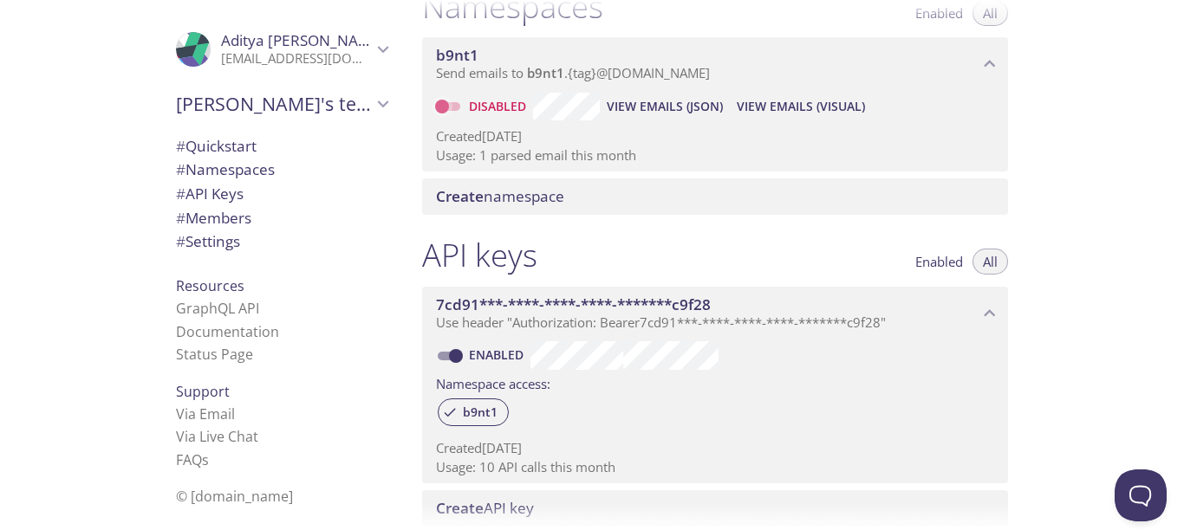
click at [452, 113] on input "Disabled" at bounding box center [442, 106] width 62 height 21
click at [461, 107] on input "Enabled" at bounding box center [456, 106] width 62 height 21
checkbox input "false"
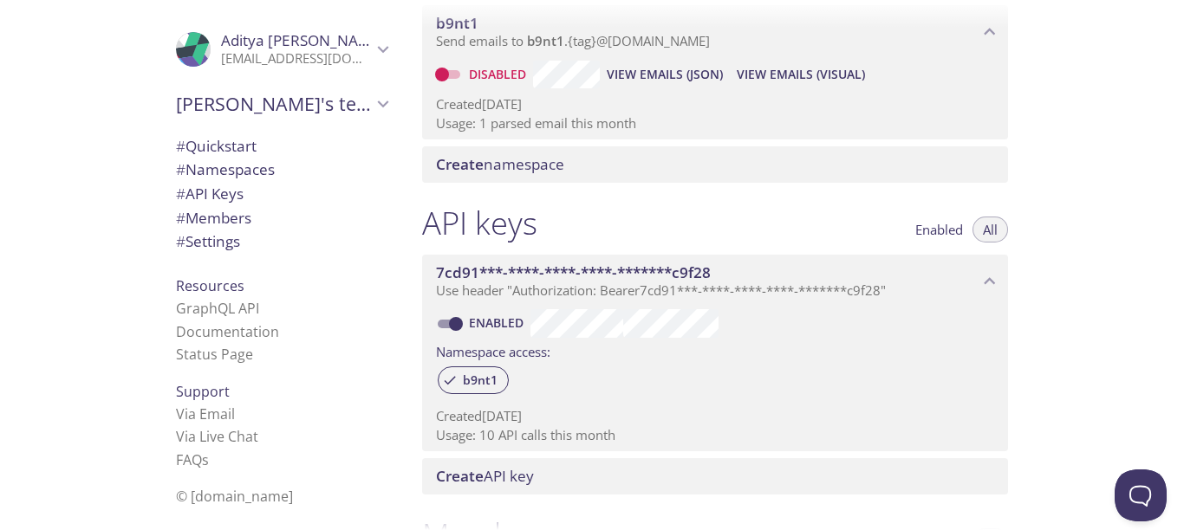
scroll to position [274, 0]
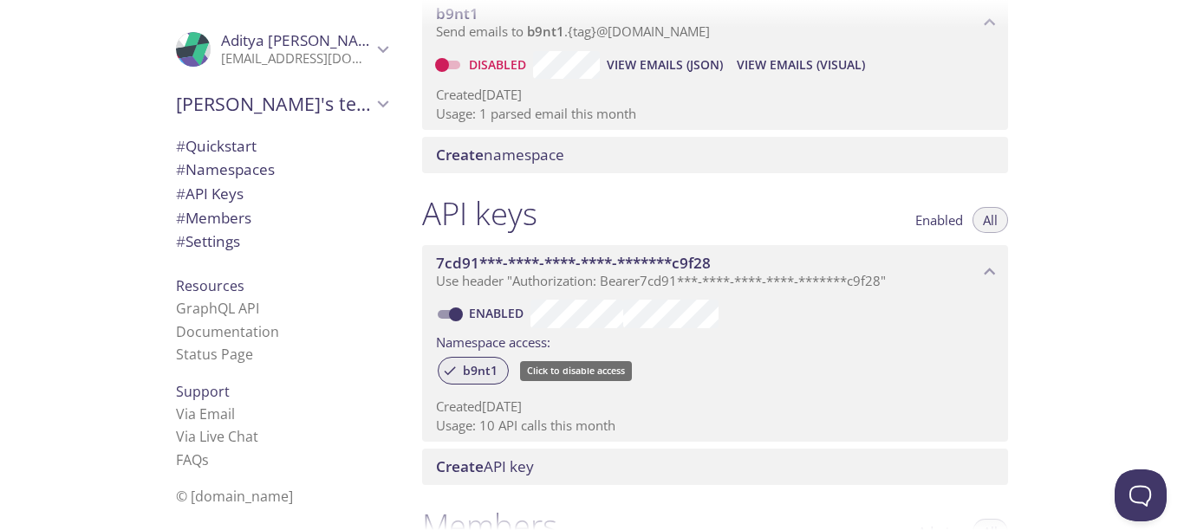
click at [484, 370] on span "b9nt1" at bounding box center [479, 371] width 55 height 16
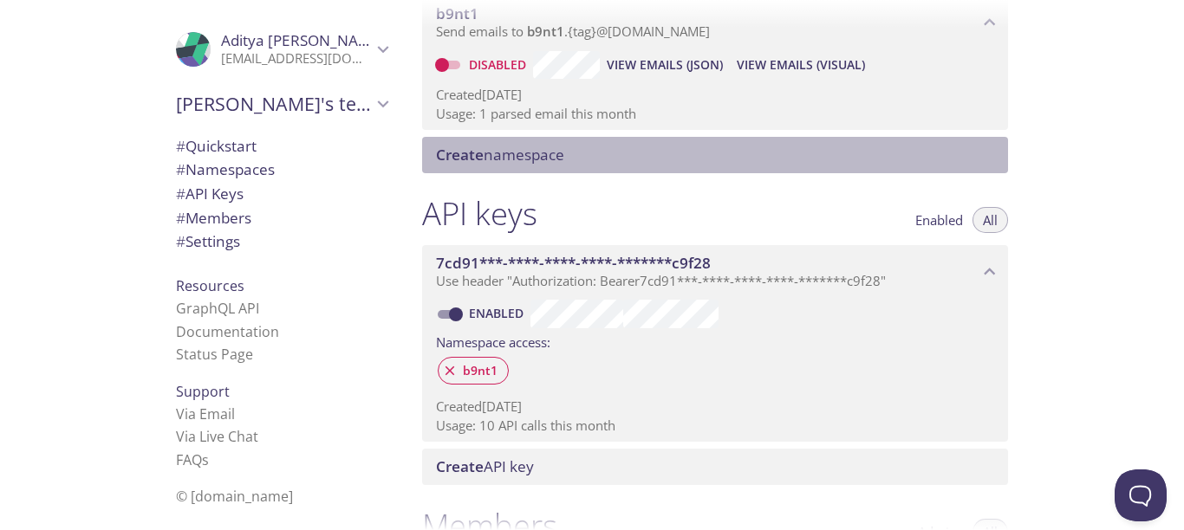
click at [494, 160] on span "Create namespace" at bounding box center [500, 155] width 128 height 20
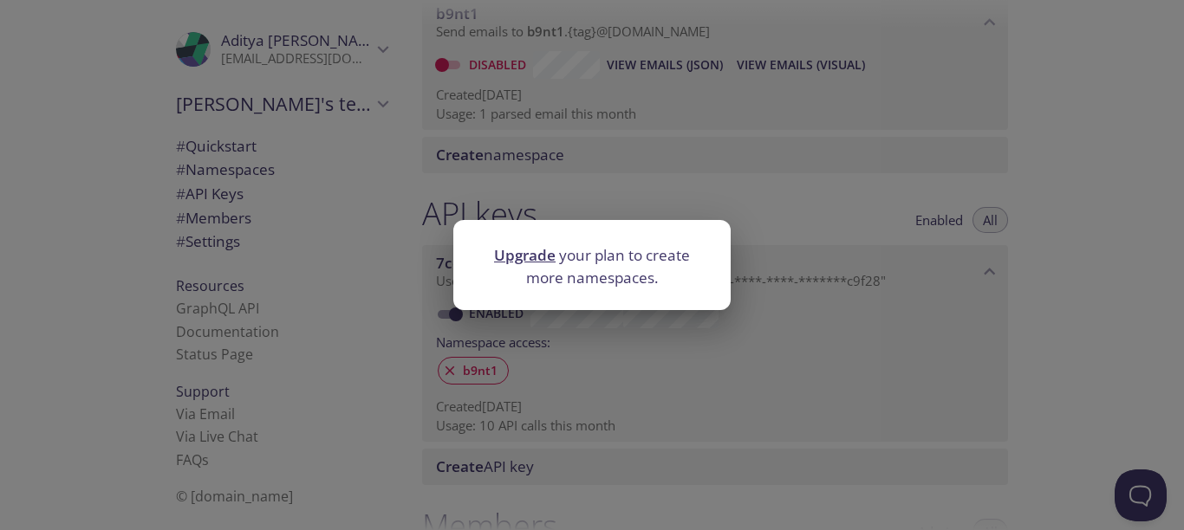
click at [511, 380] on div "Upgrade your plan to create more namespaces." at bounding box center [592, 265] width 1184 height 530
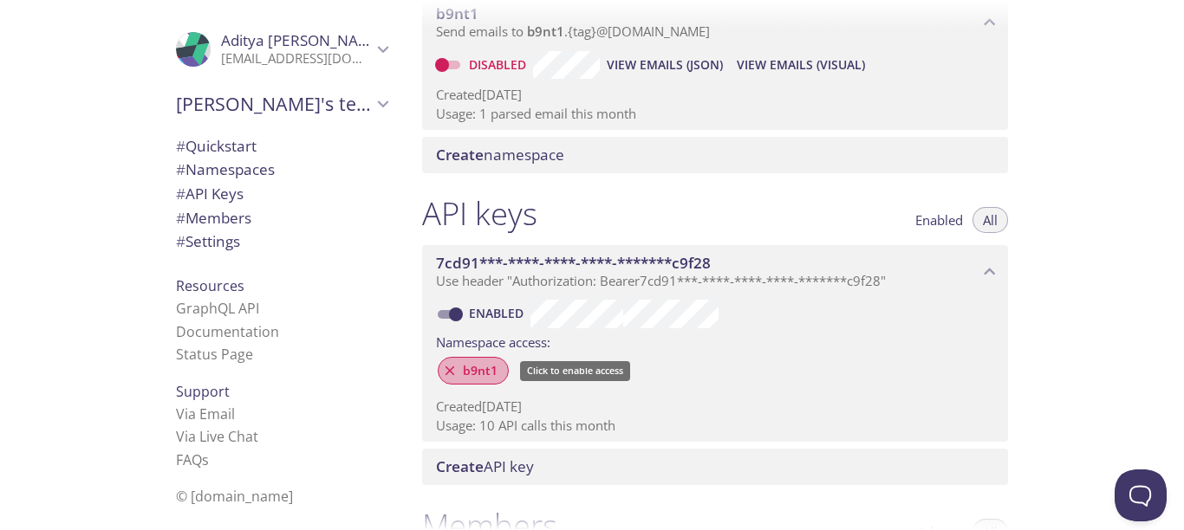
click at [445, 368] on icon at bounding box center [450, 371] width 16 height 16
click at [475, 370] on span "b9nt1" at bounding box center [479, 371] width 55 height 16
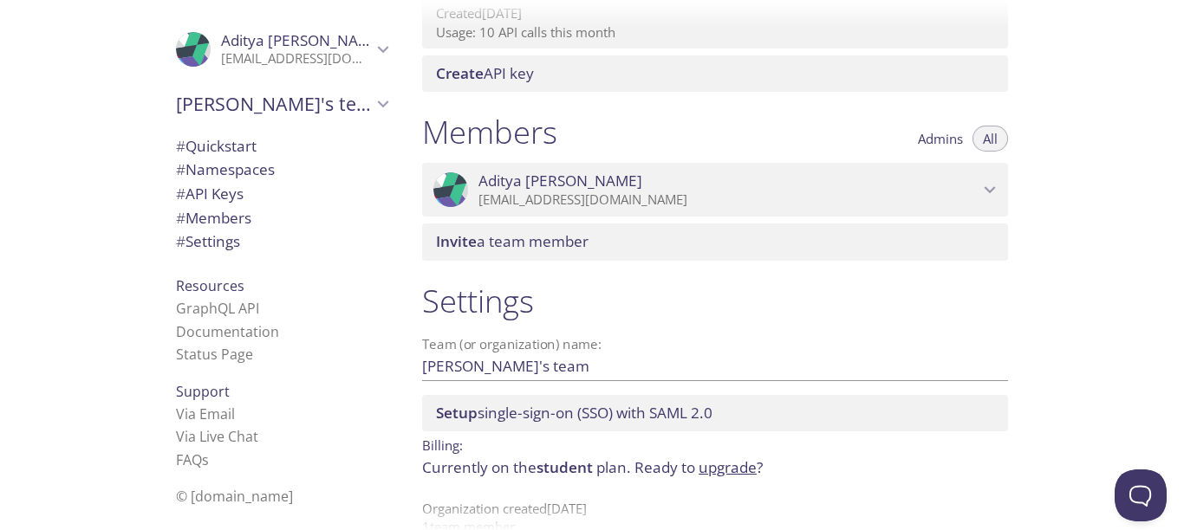
scroll to position [702, 0]
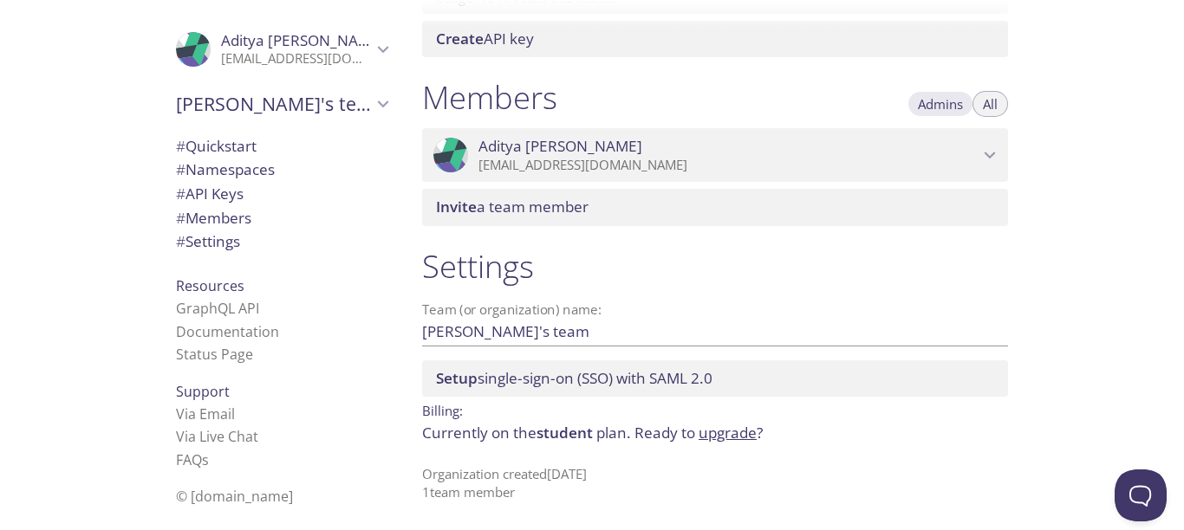
click at [947, 104] on span "Admins" at bounding box center [940, 104] width 45 height 0
click at [985, 104] on span "All" at bounding box center [990, 104] width 15 height 0
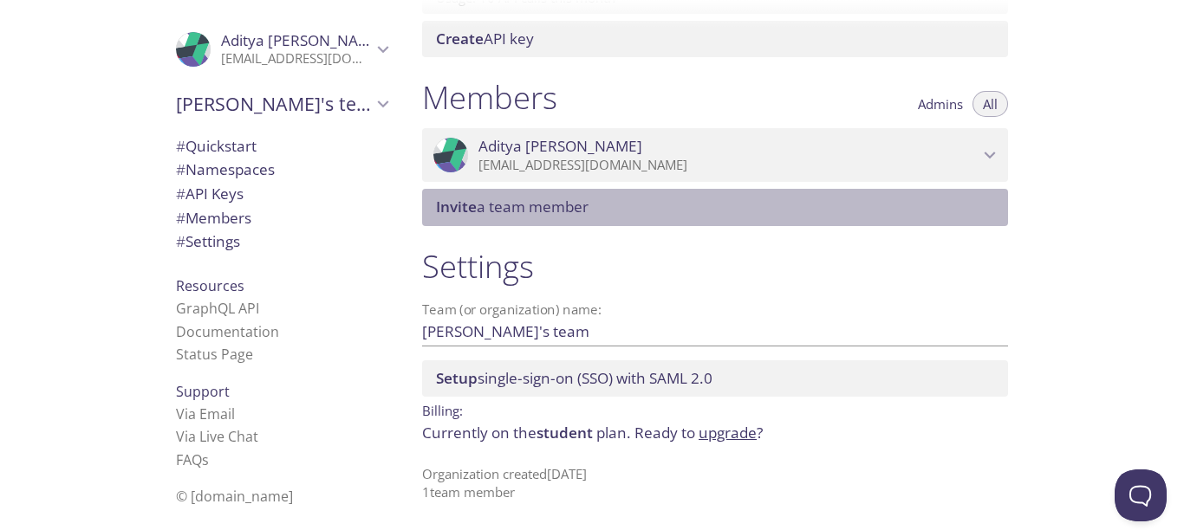
click at [594, 211] on span "Invite a team member" at bounding box center [718, 207] width 565 height 19
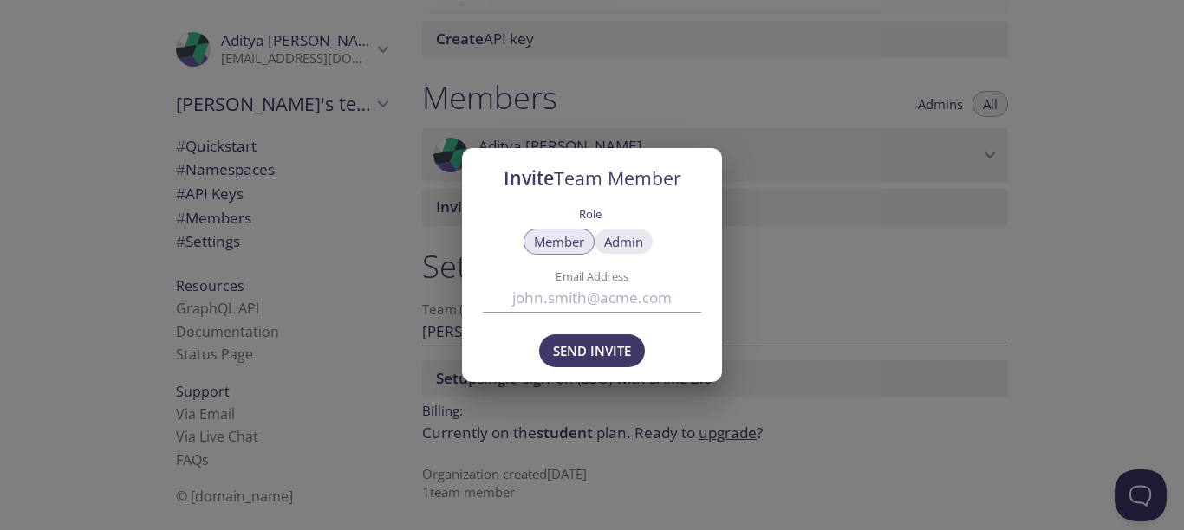
click at [622, 242] on span "Admin" at bounding box center [623, 242] width 39 height 0
click at [536, 242] on span "Member" at bounding box center [559, 242] width 50 height 0
click at [807, 272] on div "Invite Team Member Role Member Admin Email Address Send Invite" at bounding box center [592, 265] width 1184 height 530
